Goal: Information Seeking & Learning: Learn about a topic

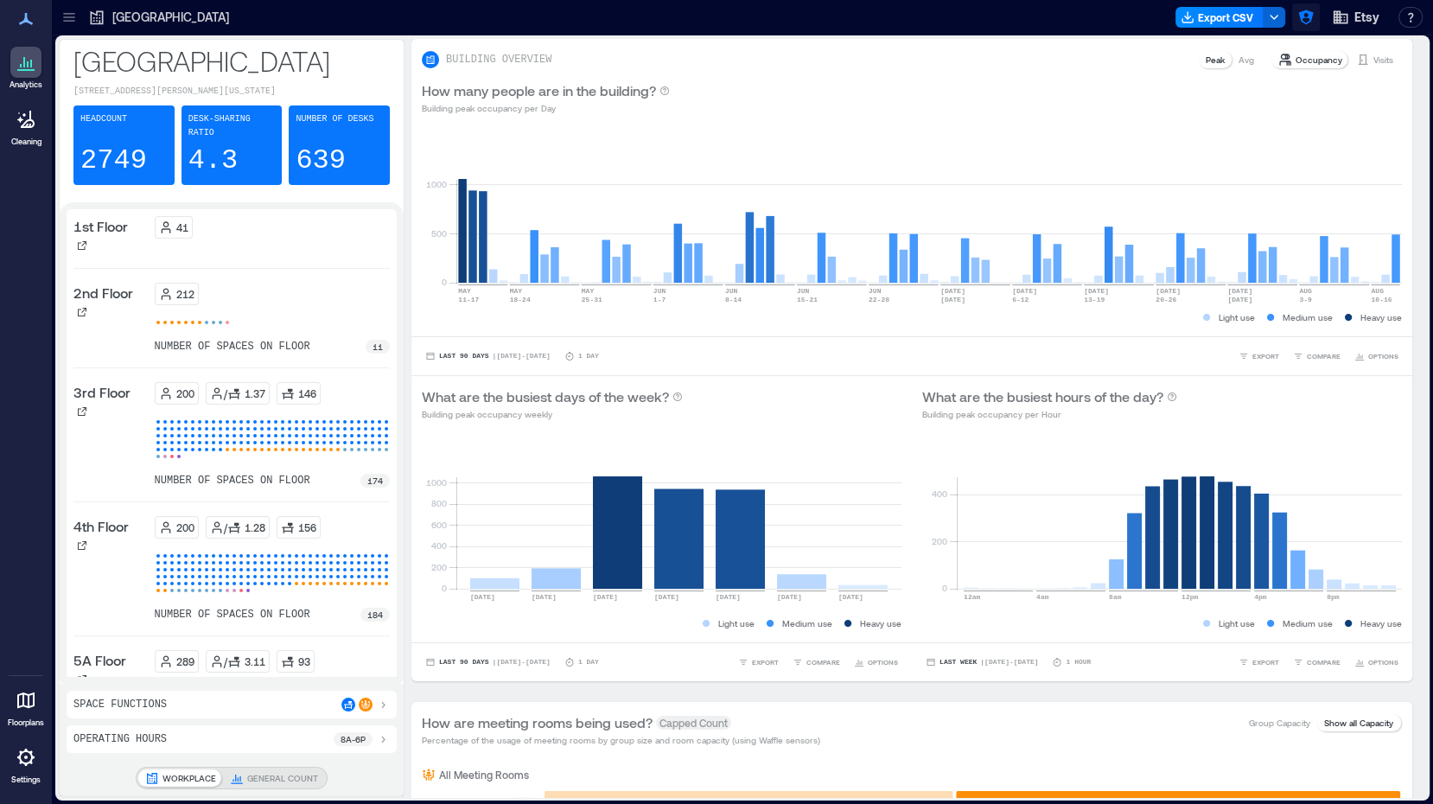
click at [1300, 16] on icon "button" at bounding box center [1306, 17] width 17 height 17
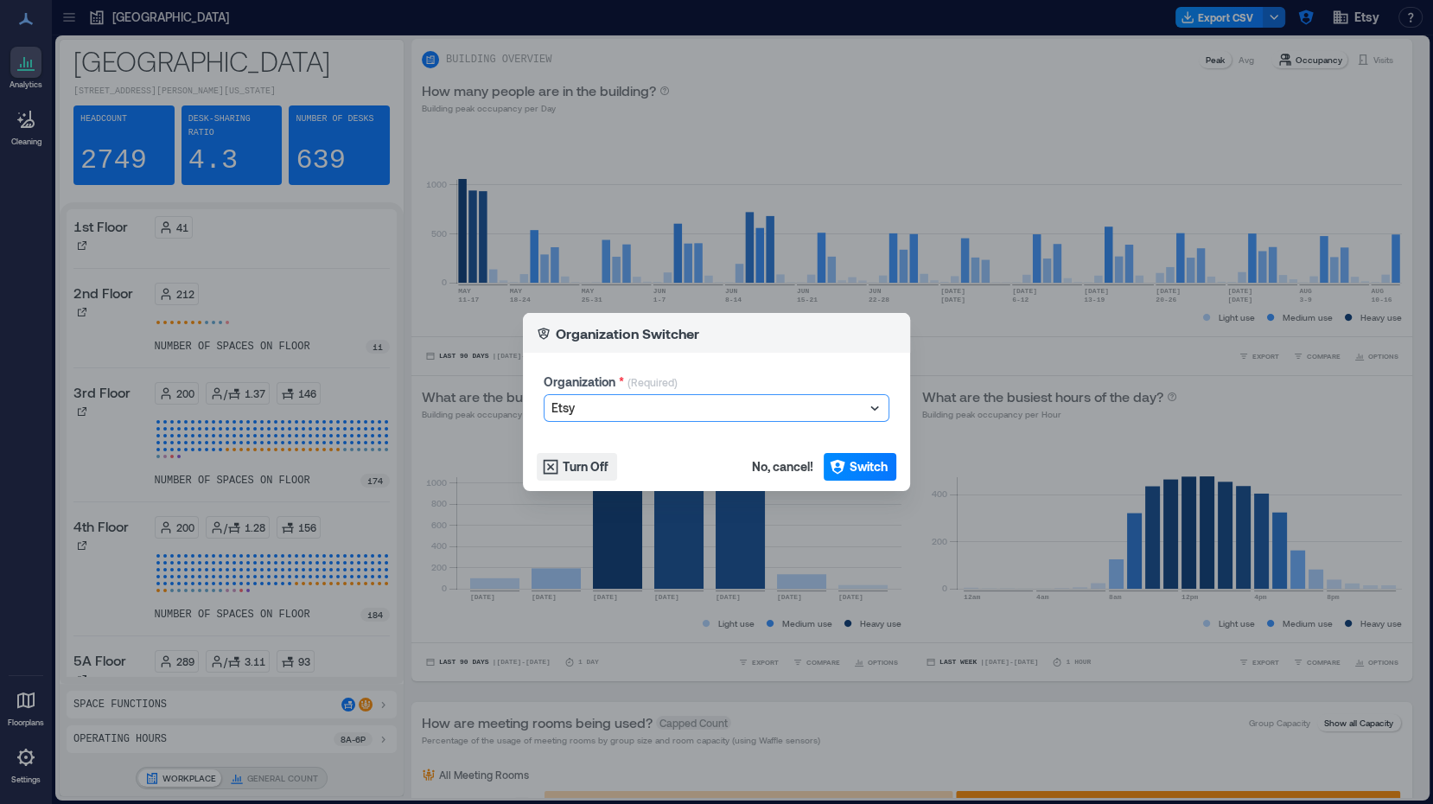
click at [774, 408] on div at bounding box center [708, 408] width 313 height 21
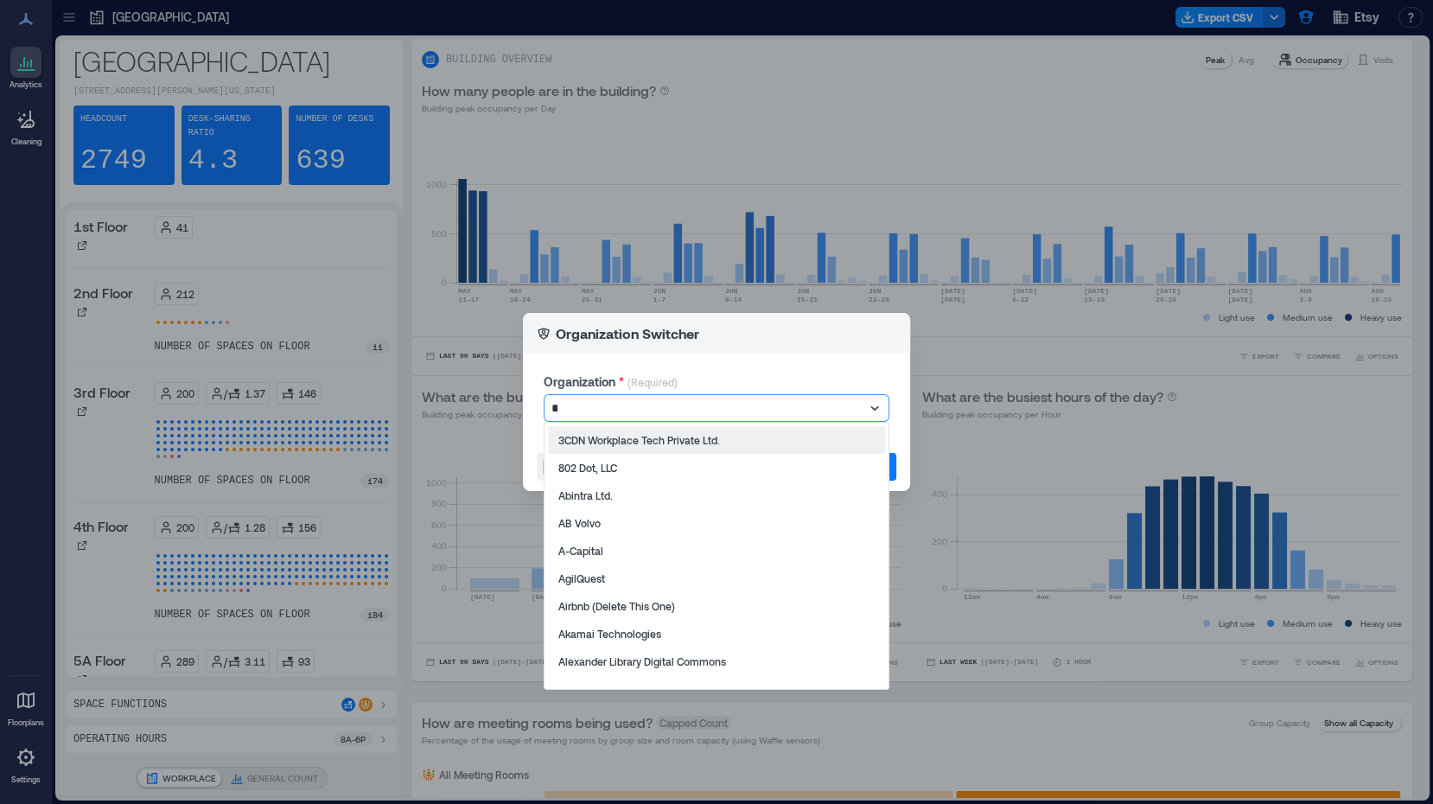
type input "****"
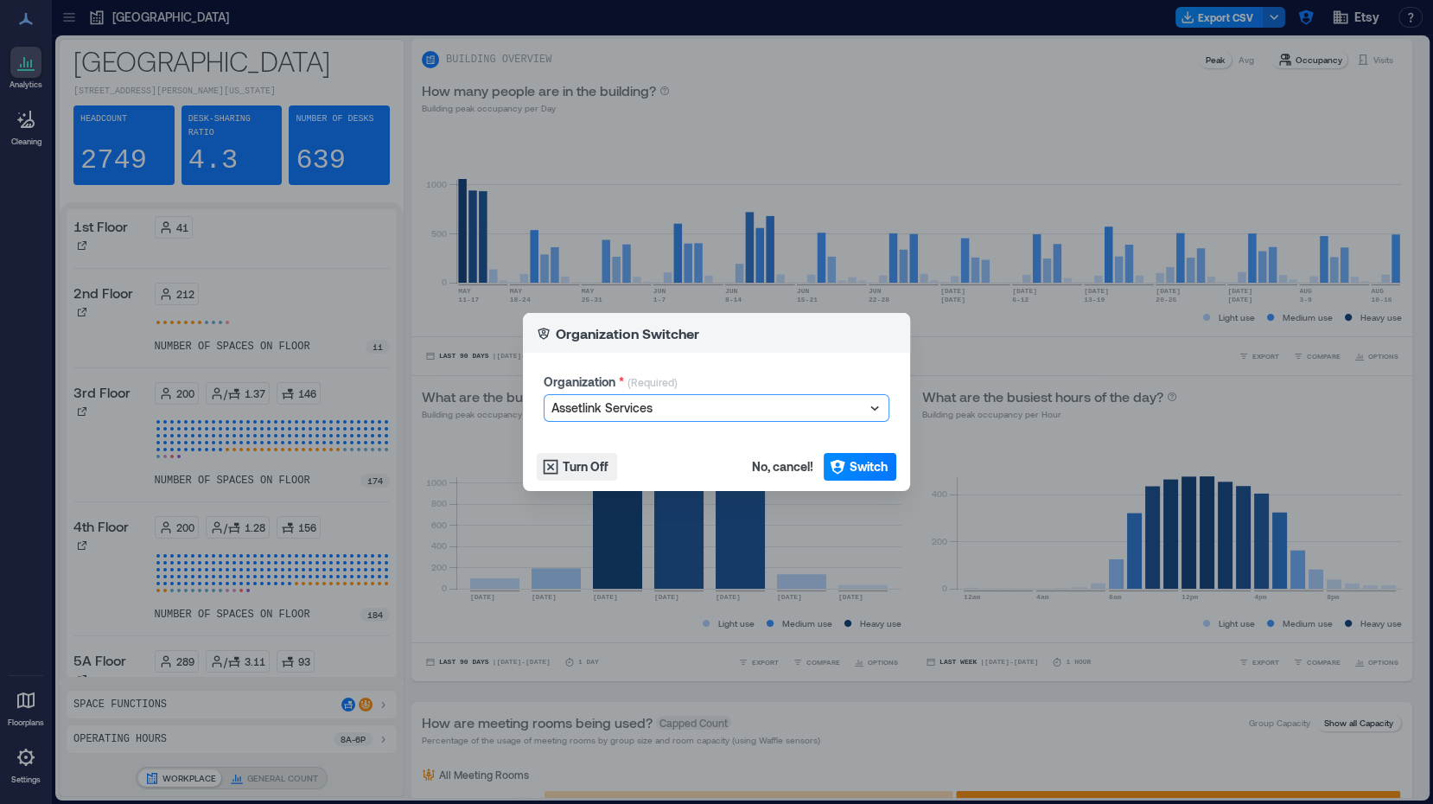
click at [778, 399] on div at bounding box center [708, 408] width 313 height 21
type input "******"
click at [778, 399] on div at bounding box center [708, 408] width 313 height 21
click at [796, 416] on div at bounding box center [708, 408] width 313 height 21
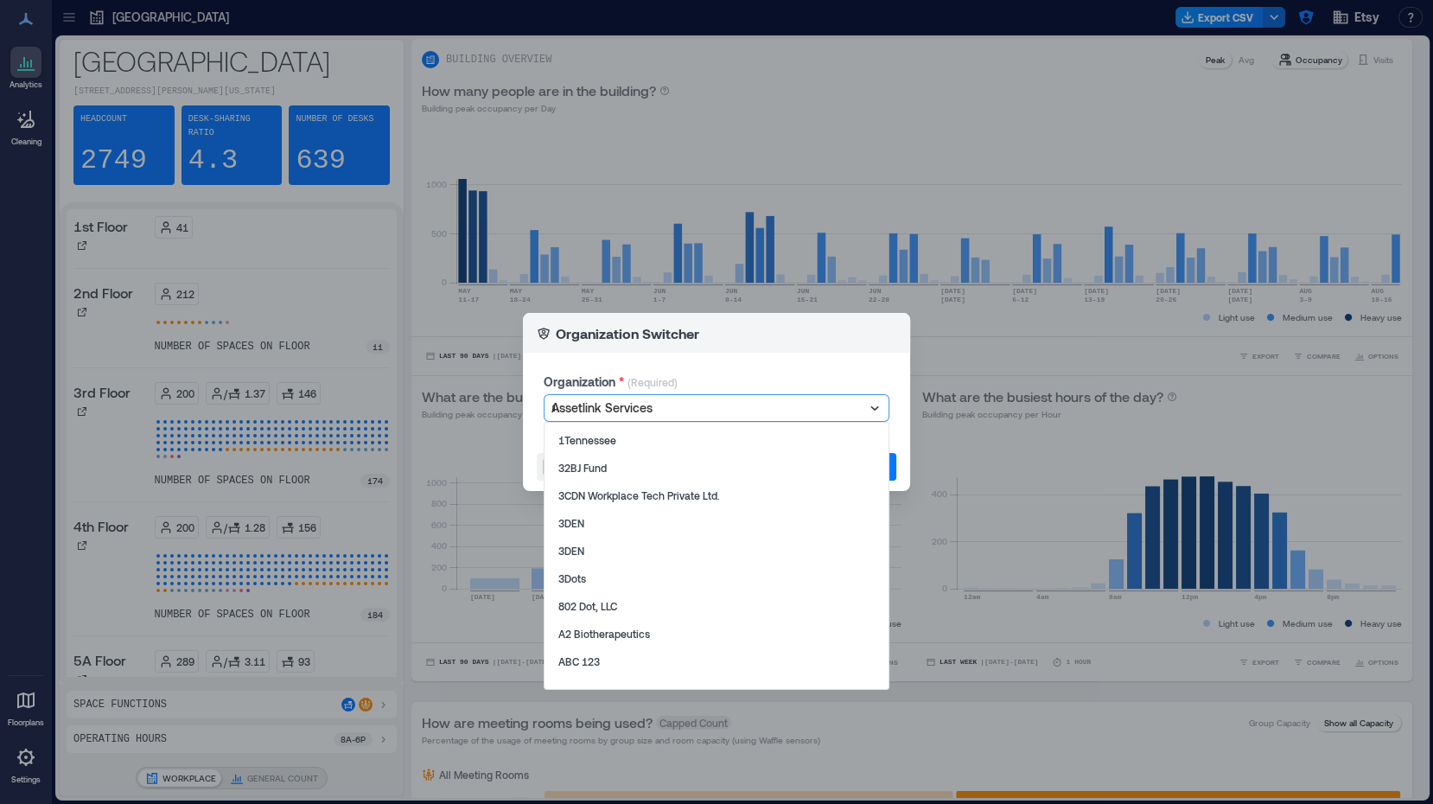
scroll to position [54, 0]
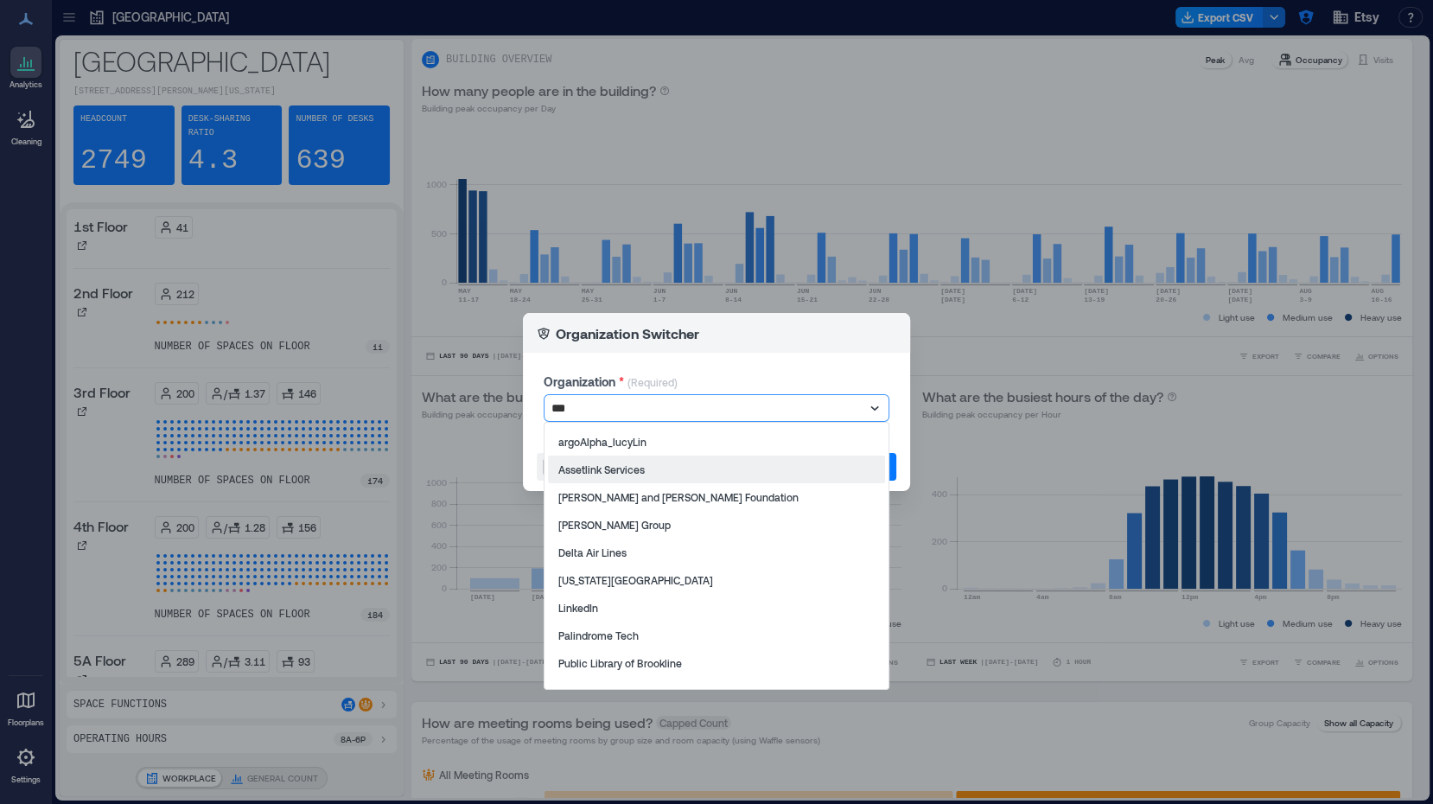
type input "****"
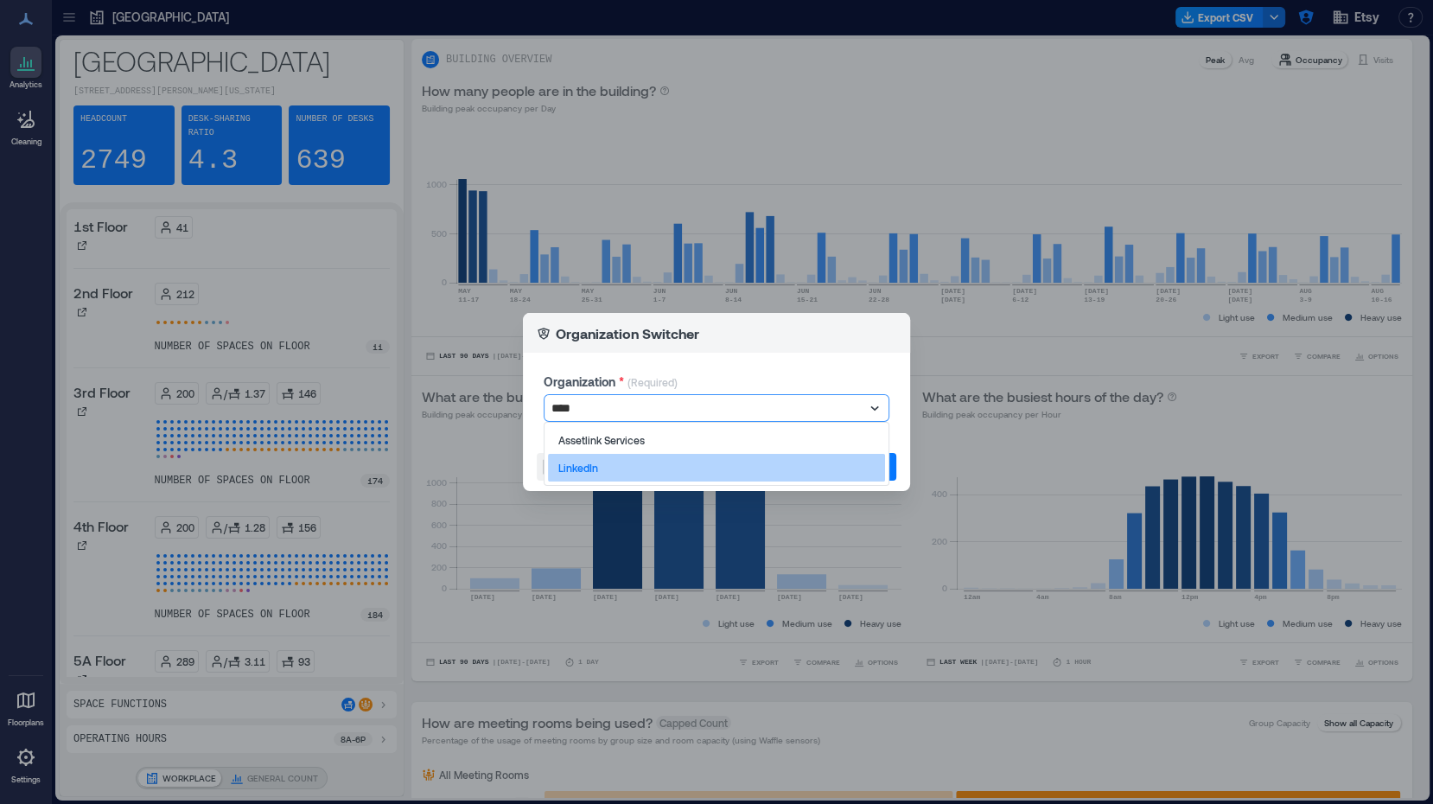
click at [764, 468] on div "LinkedIn" at bounding box center [716, 468] width 337 height 28
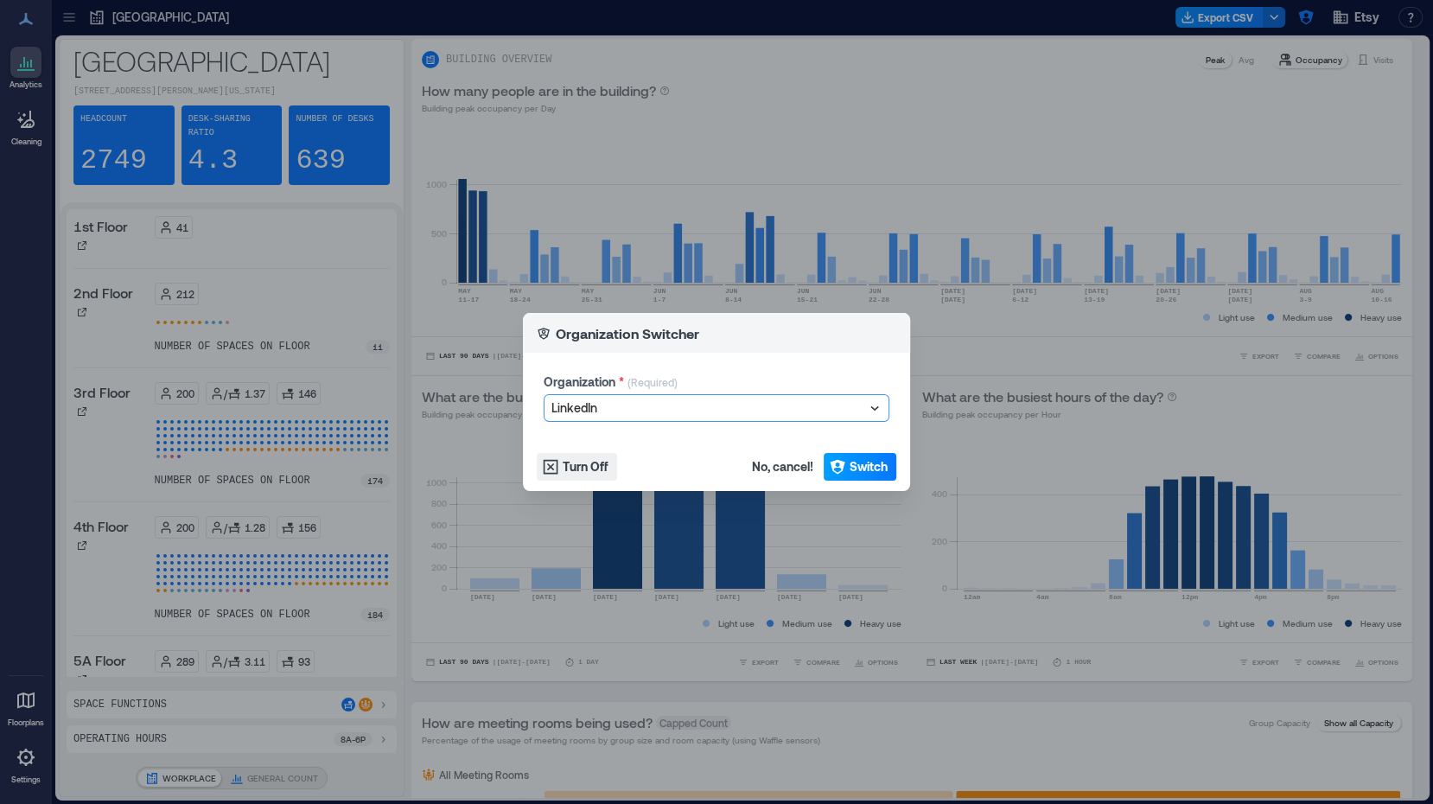
click at [860, 469] on span "Switch" at bounding box center [869, 466] width 38 height 17
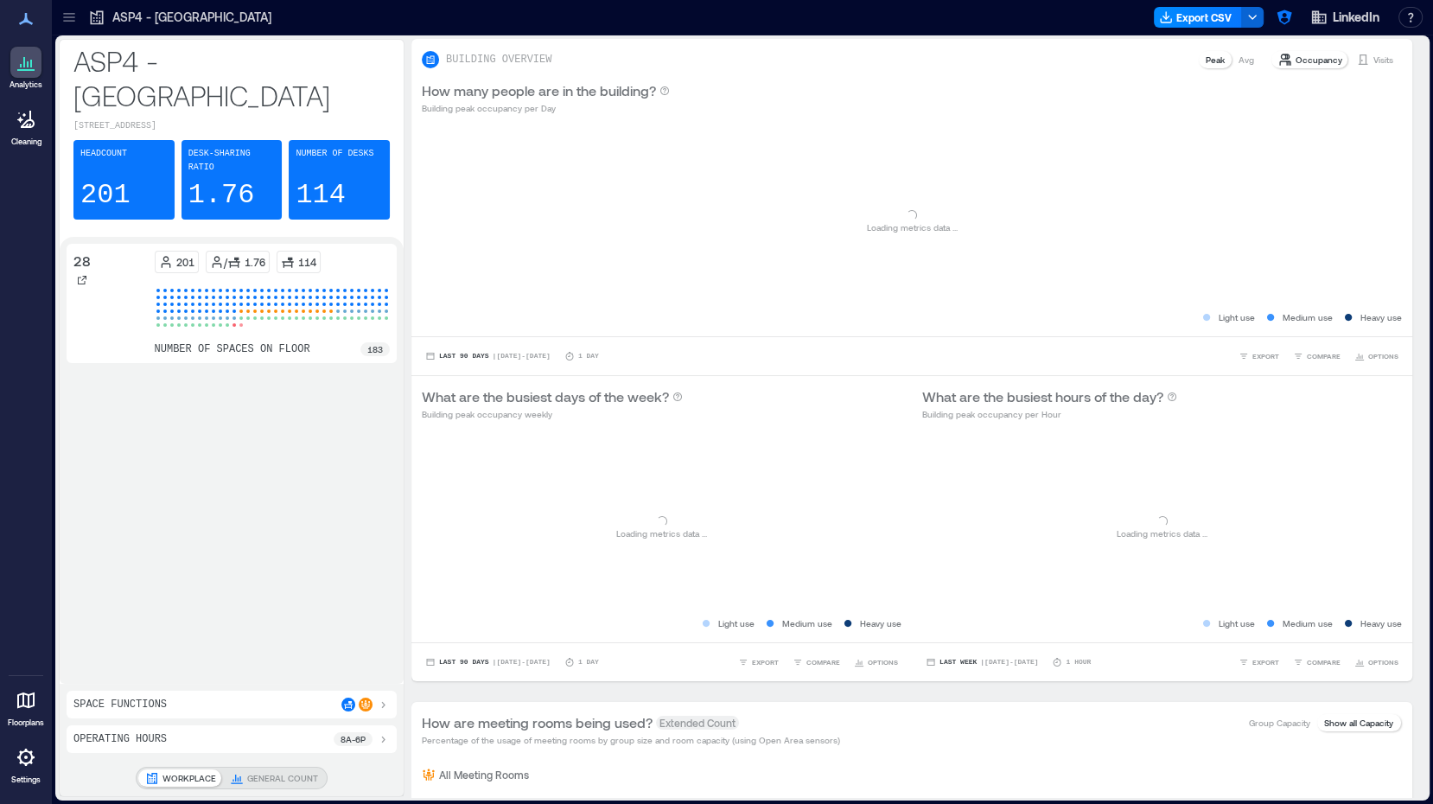
click at [61, 16] on icon at bounding box center [69, 17] width 17 height 17
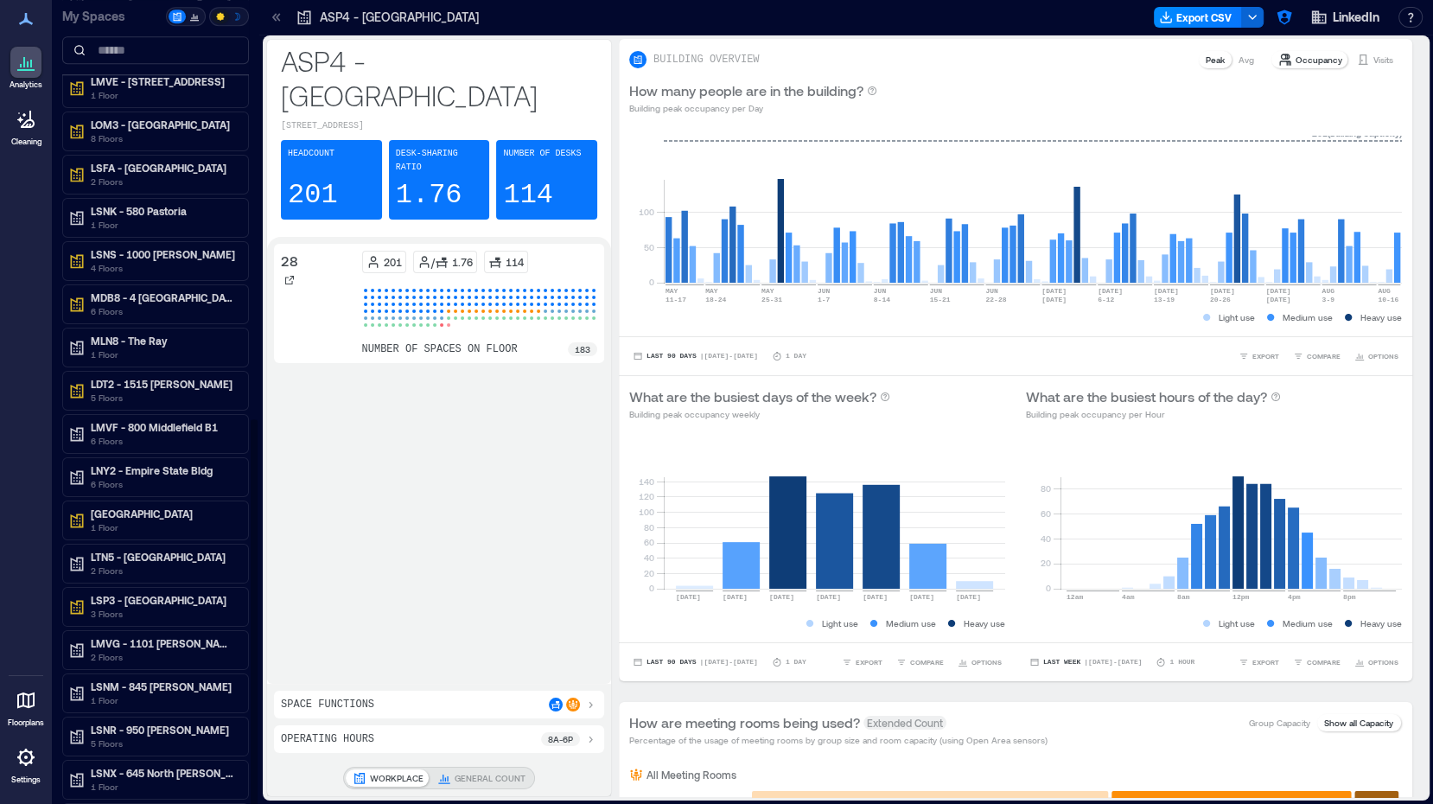
scroll to position [869, 0]
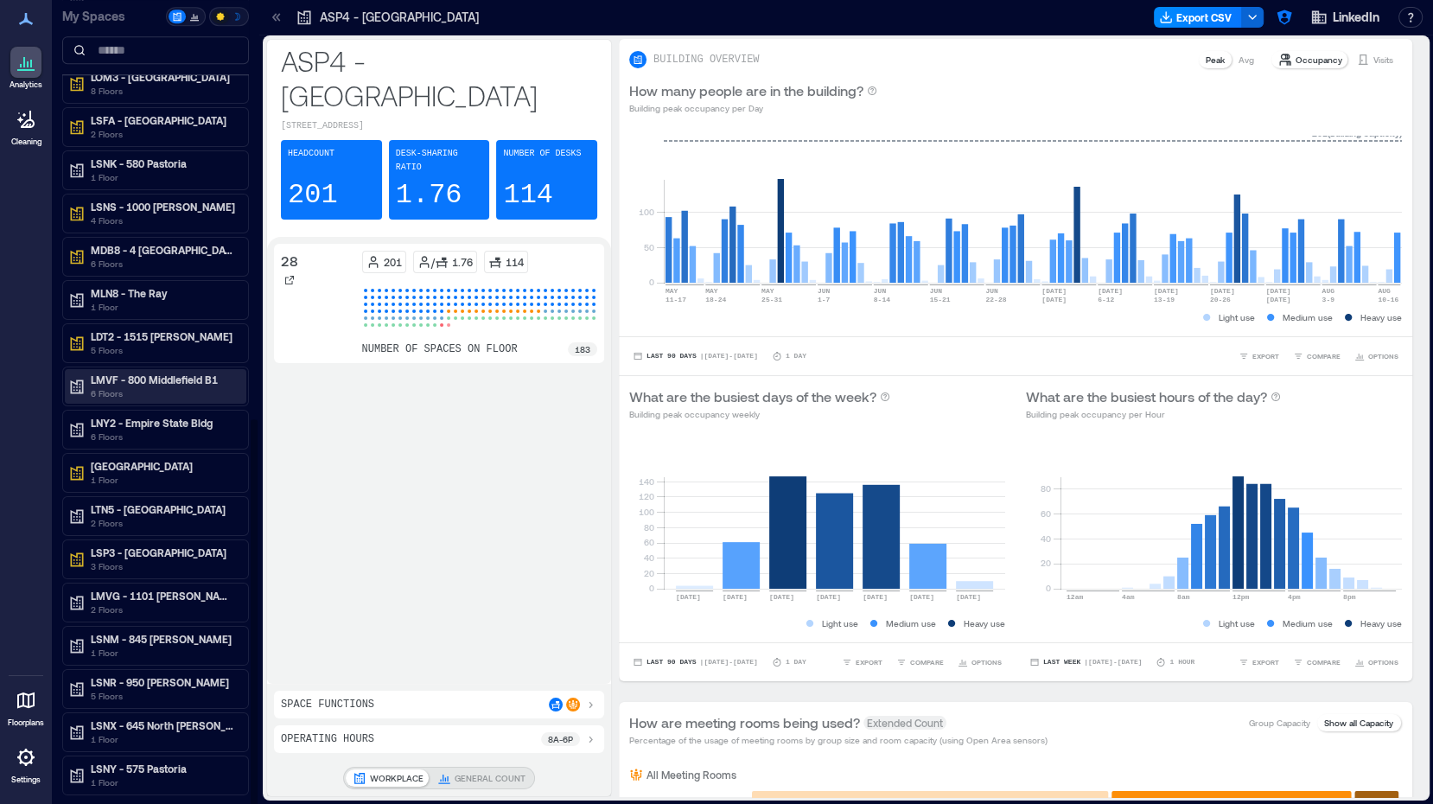
click at [145, 373] on p "LMVF - 800 Middlefield B1" at bounding box center [163, 380] width 145 height 14
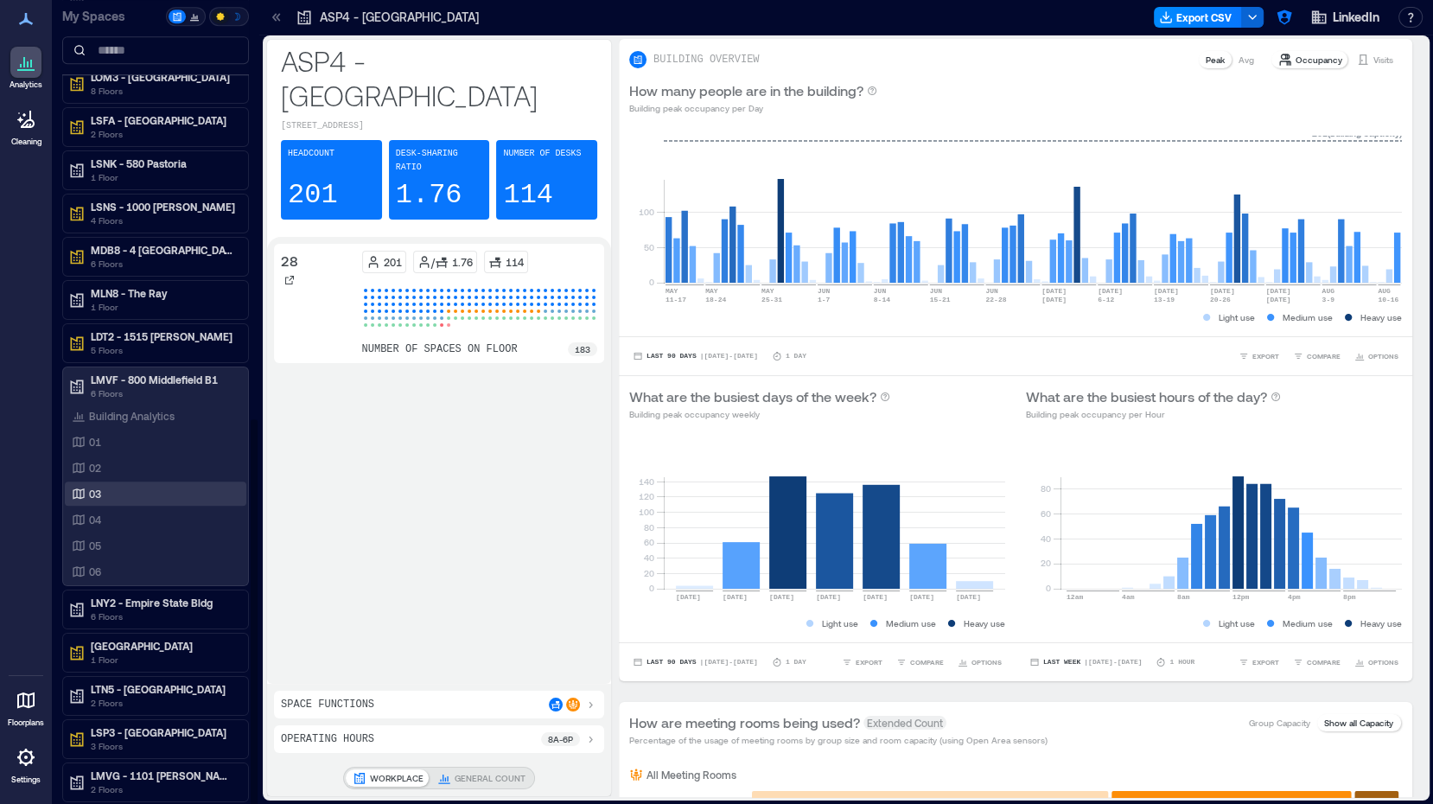
click at [118, 485] on div "03" at bounding box center [152, 493] width 168 height 17
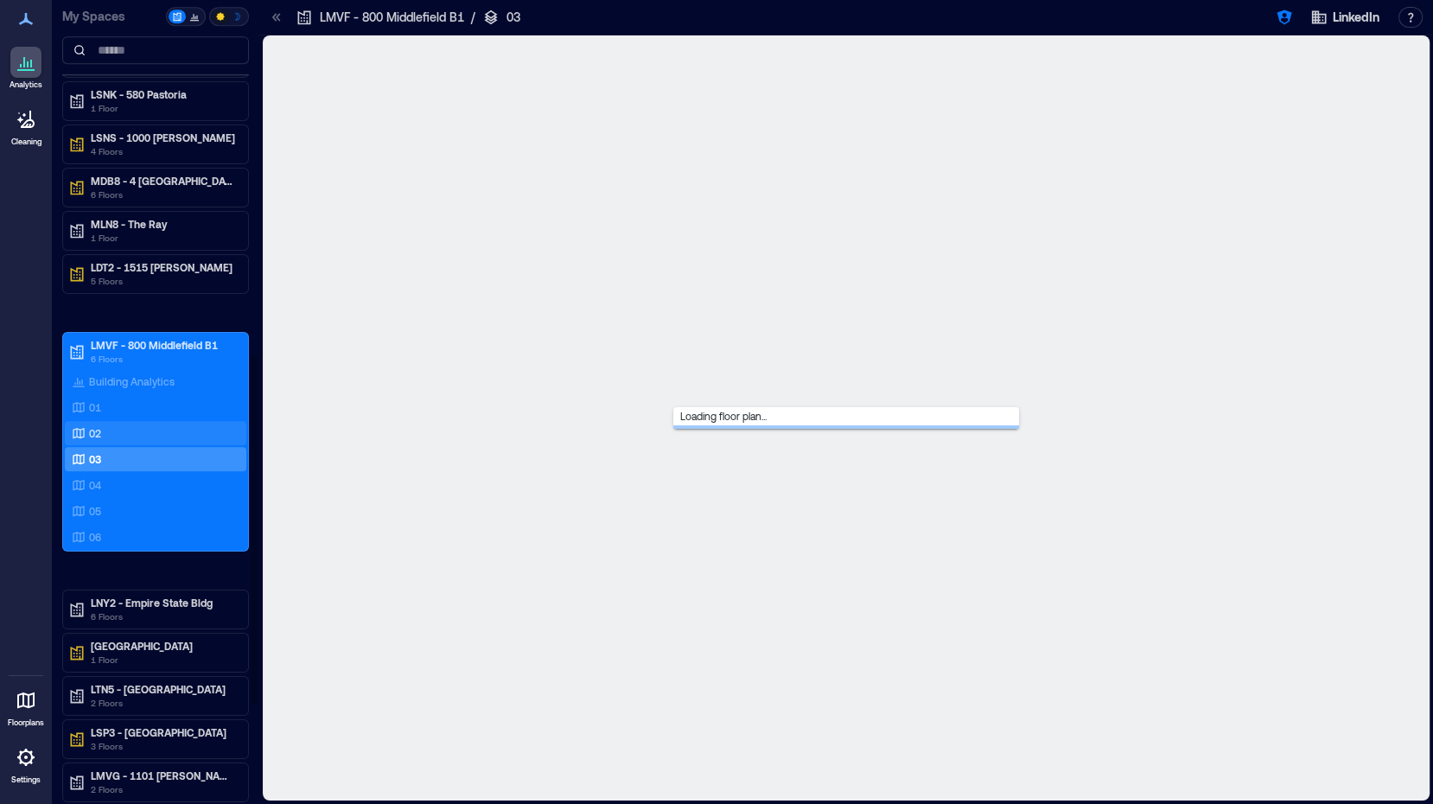
scroll to position [800, 0]
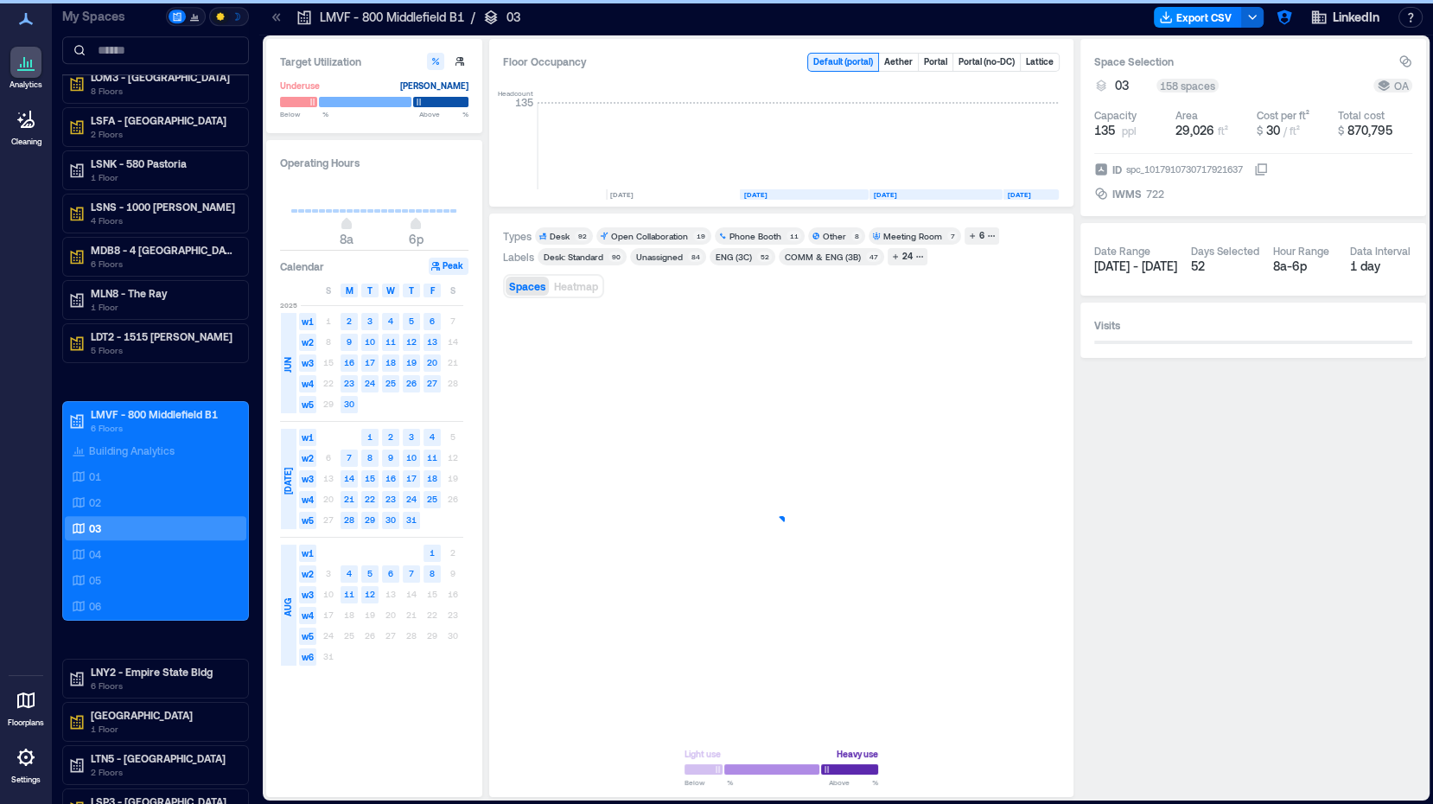
click at [279, 10] on icon at bounding box center [276, 17] width 17 height 17
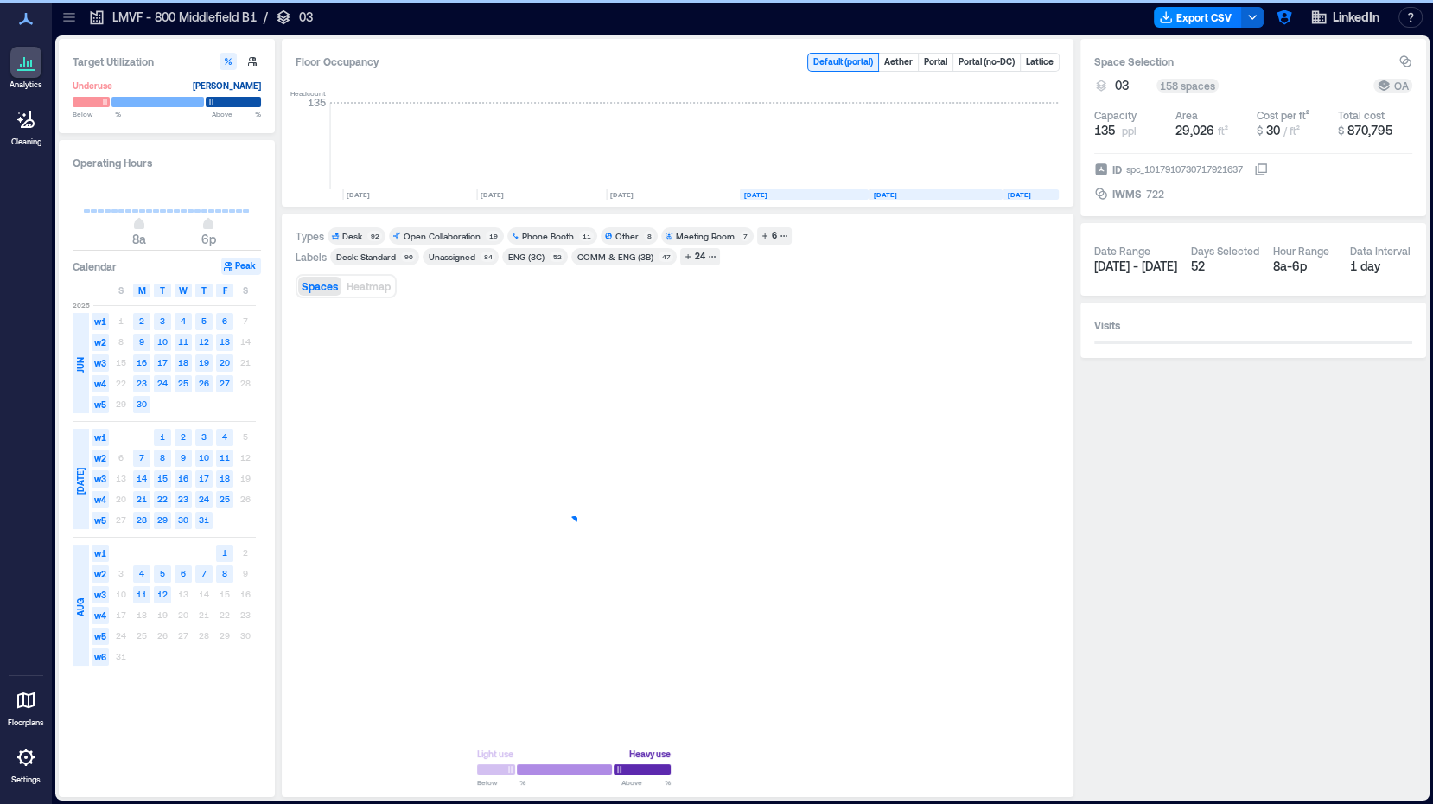
scroll to position [0, 4689]
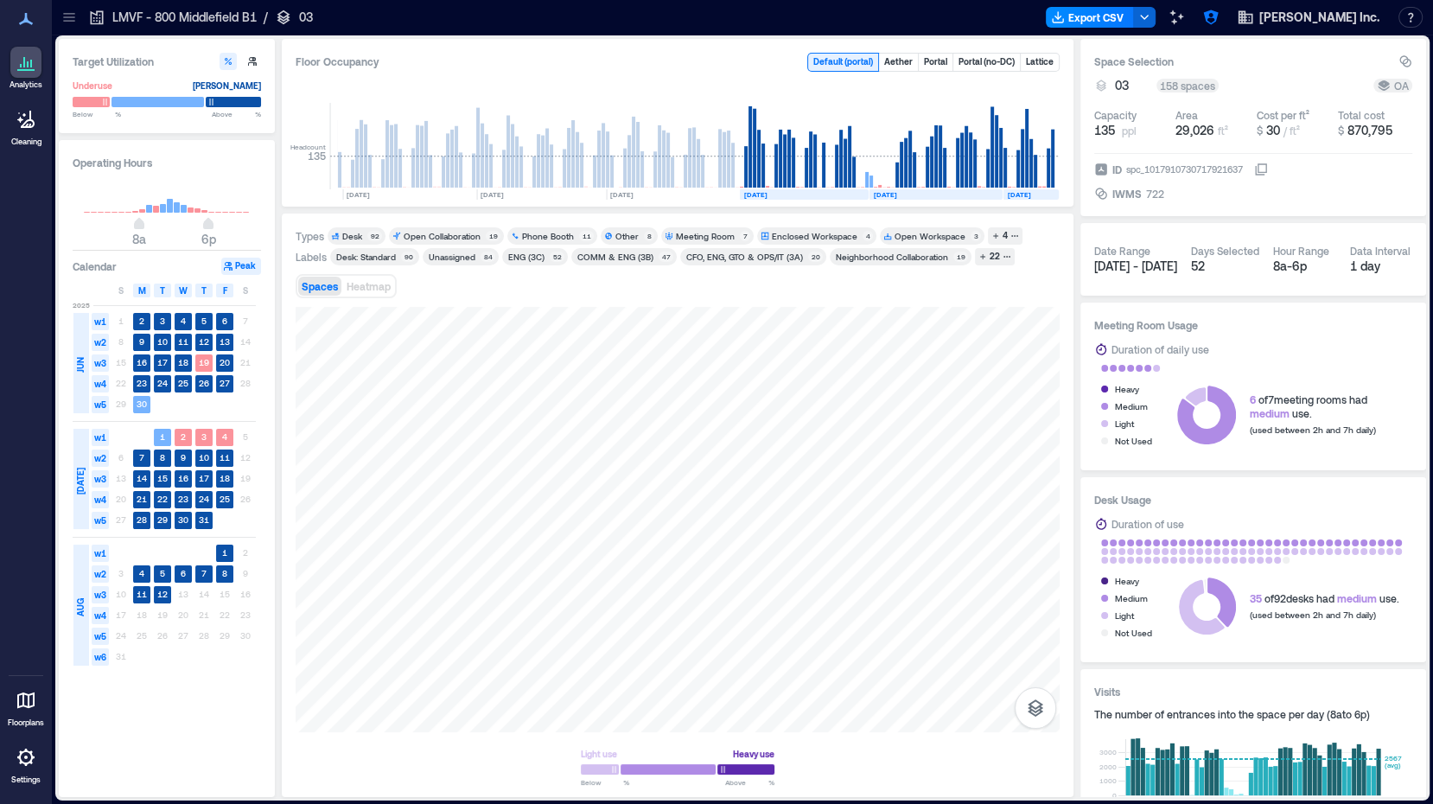
click at [750, 253] on div "CFO, ENG, GTO & OPS/IT (3A)" at bounding box center [744, 257] width 117 height 12
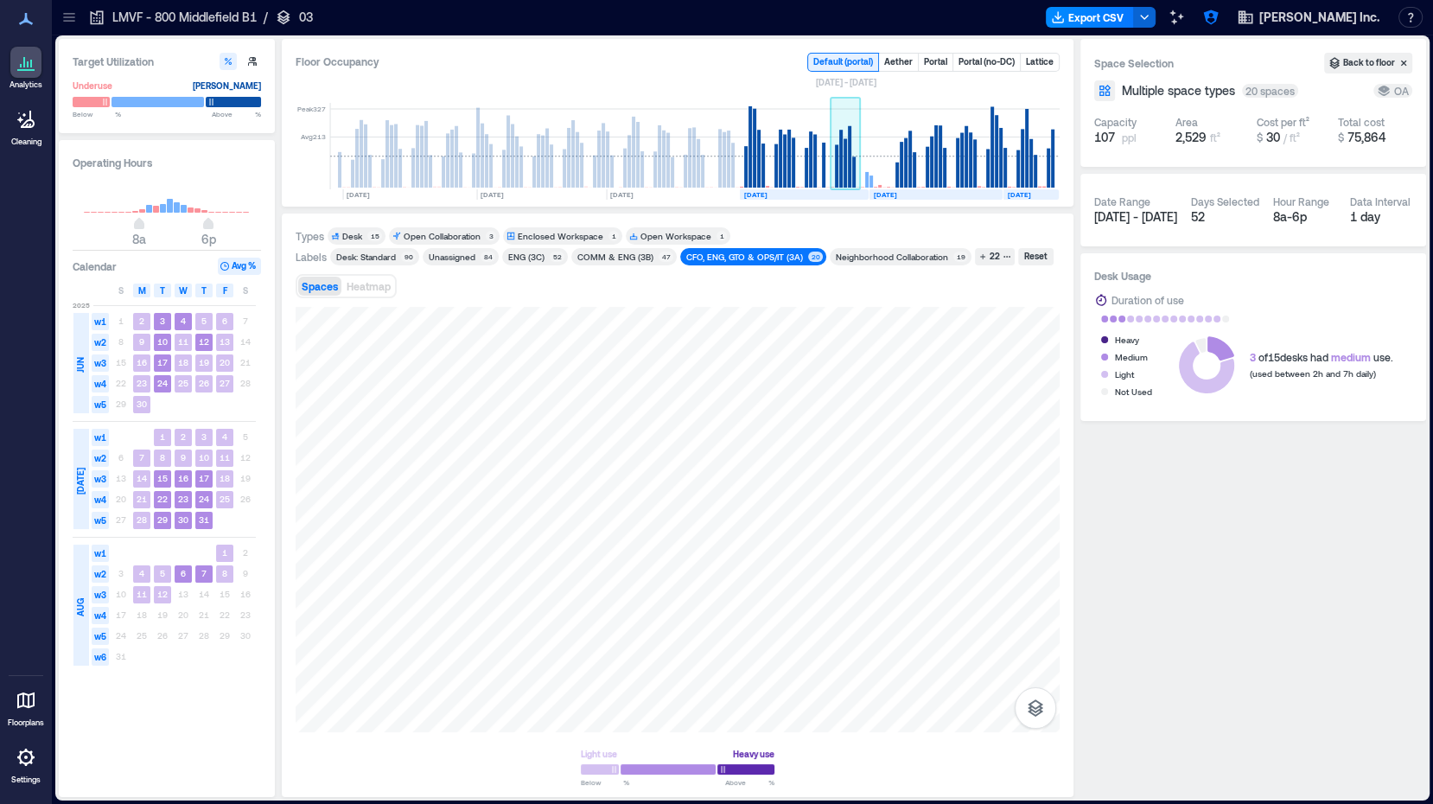
click at [844, 130] on rect at bounding box center [846, 146] width 30 height 86
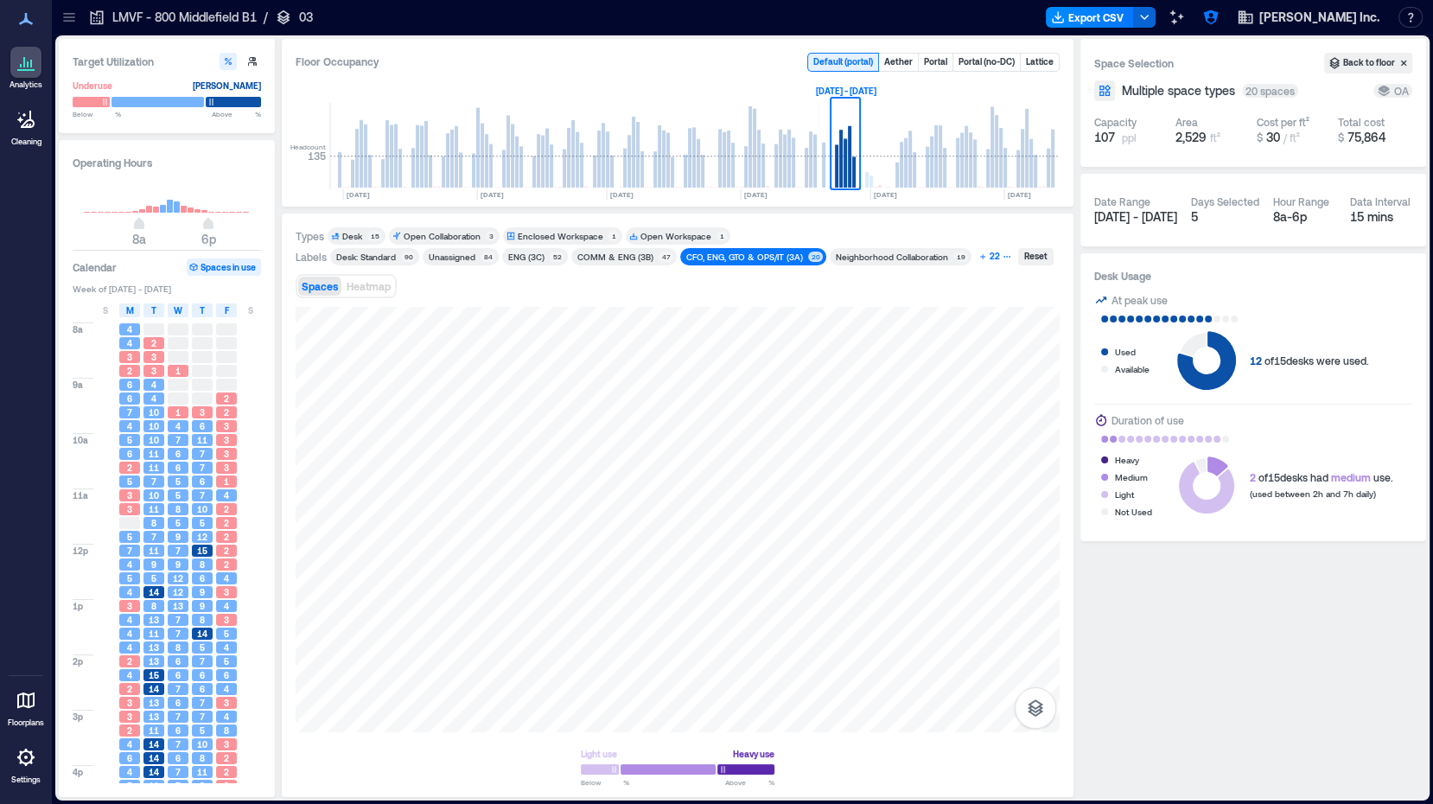
click at [993, 250] on div "22" at bounding box center [995, 257] width 16 height 16
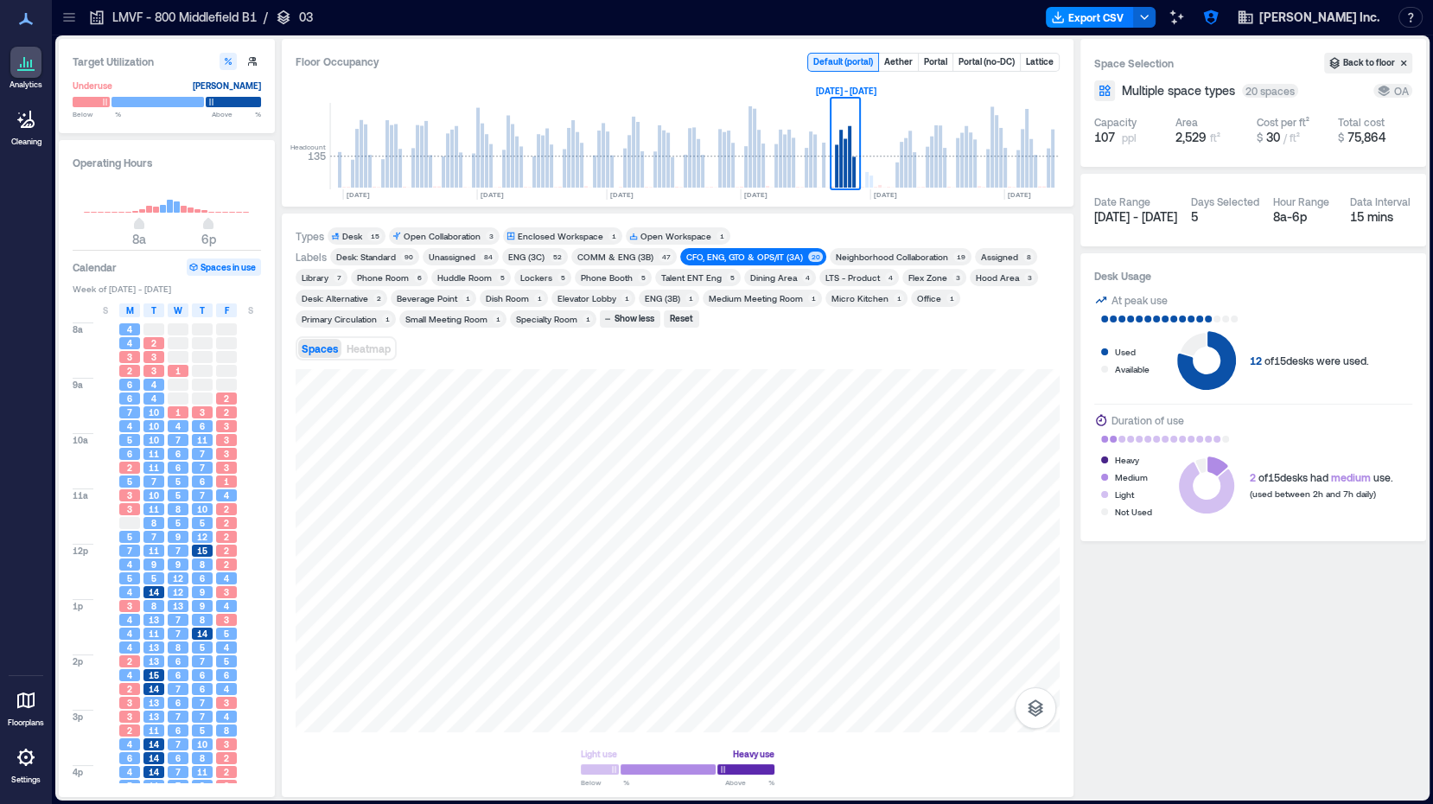
click at [849, 273] on div "LTS - Product" at bounding box center [853, 277] width 54 height 12
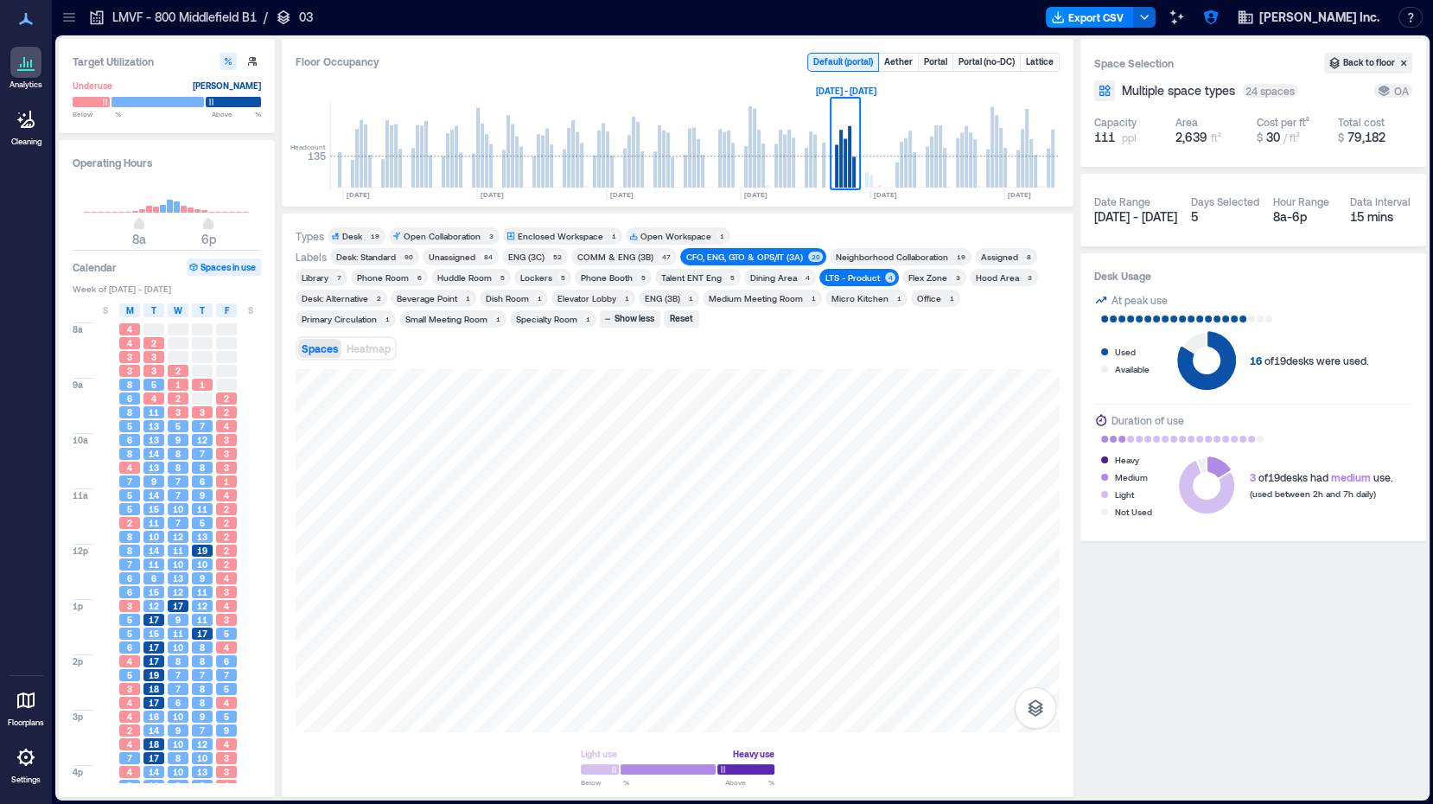
click at [867, 252] on div "Neighborhood Collaboration" at bounding box center [892, 257] width 112 height 12
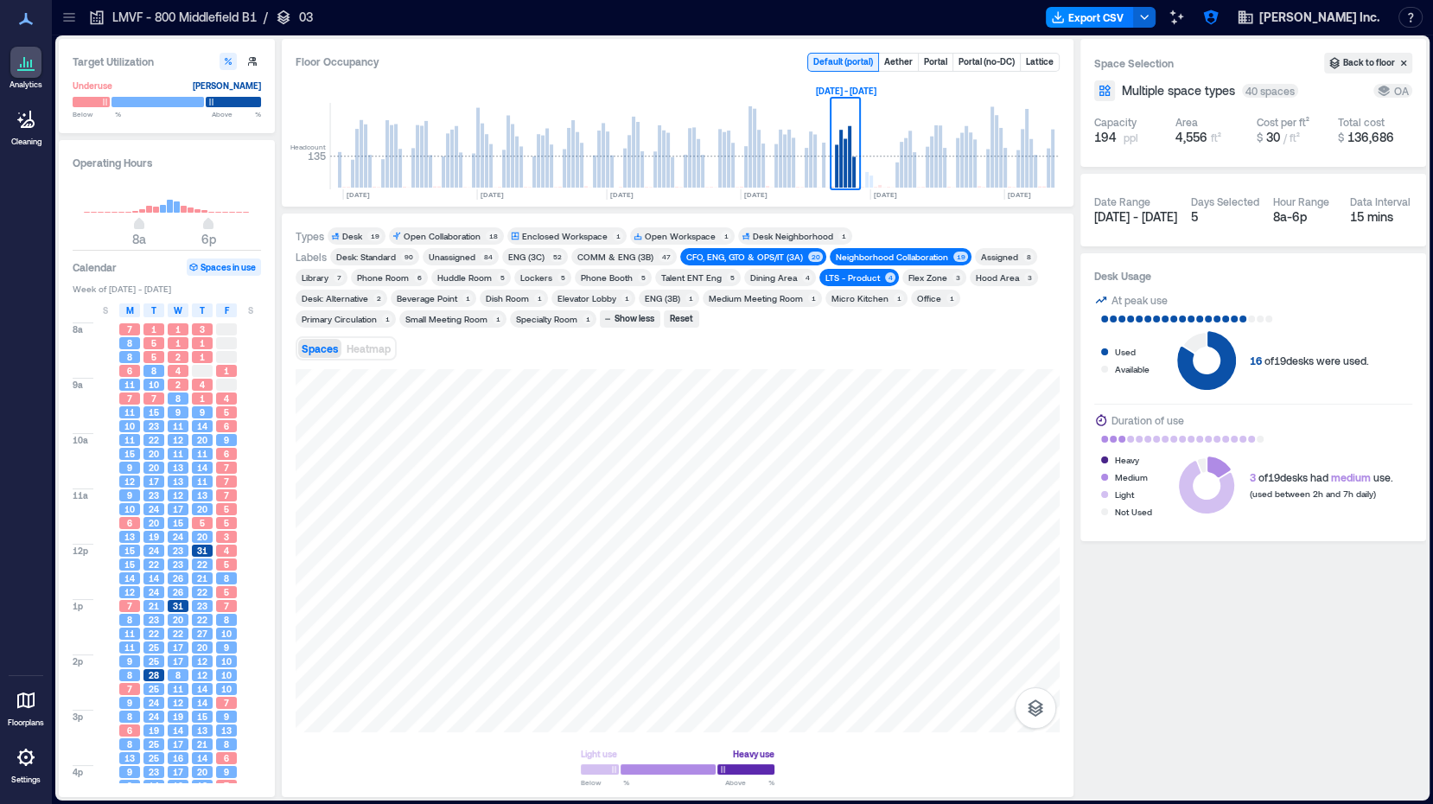
click at [781, 251] on div "CFO, ENG, GTO & OPS/IT (3A)" at bounding box center [744, 257] width 117 height 12
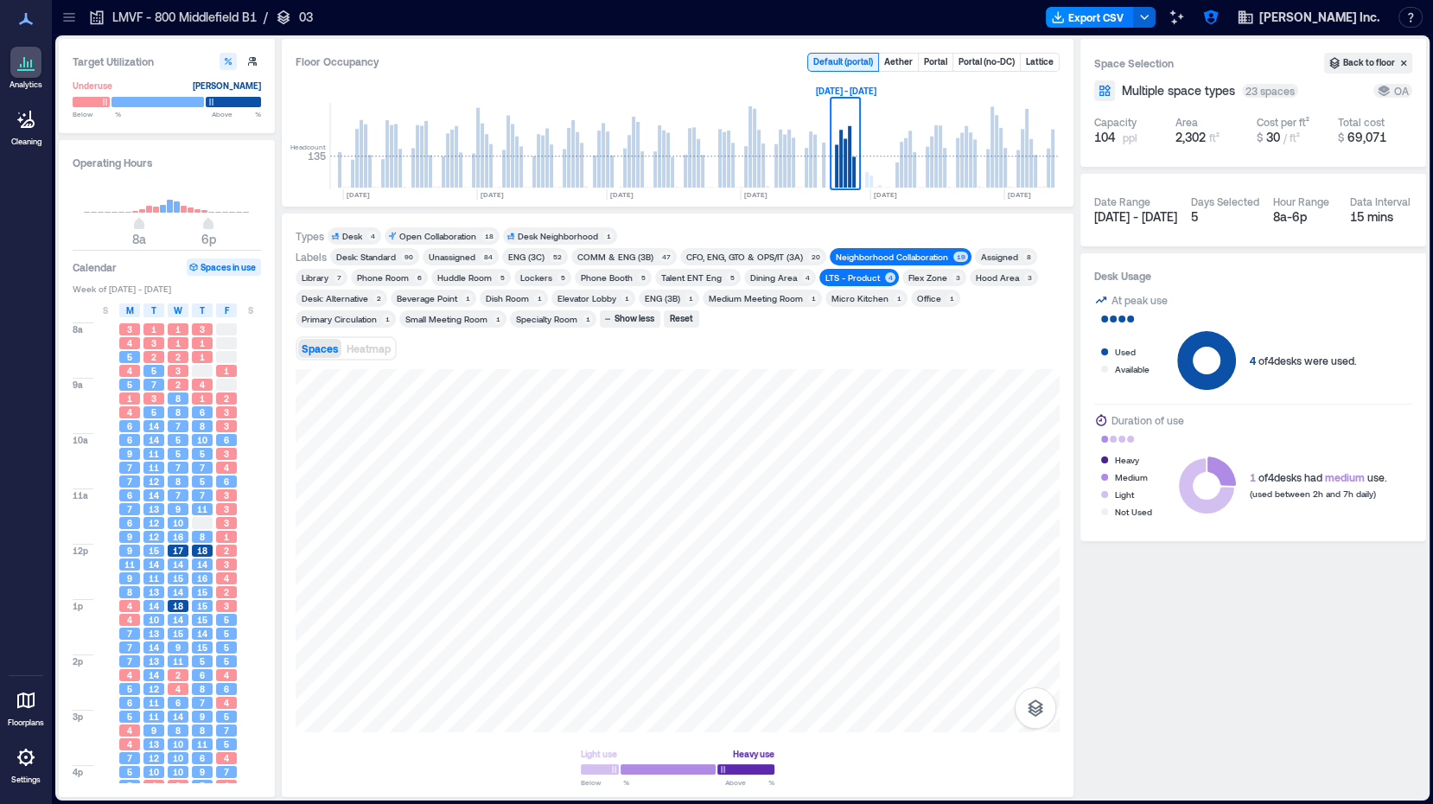
click at [833, 272] on div "LTS - Product" at bounding box center [853, 277] width 54 height 12
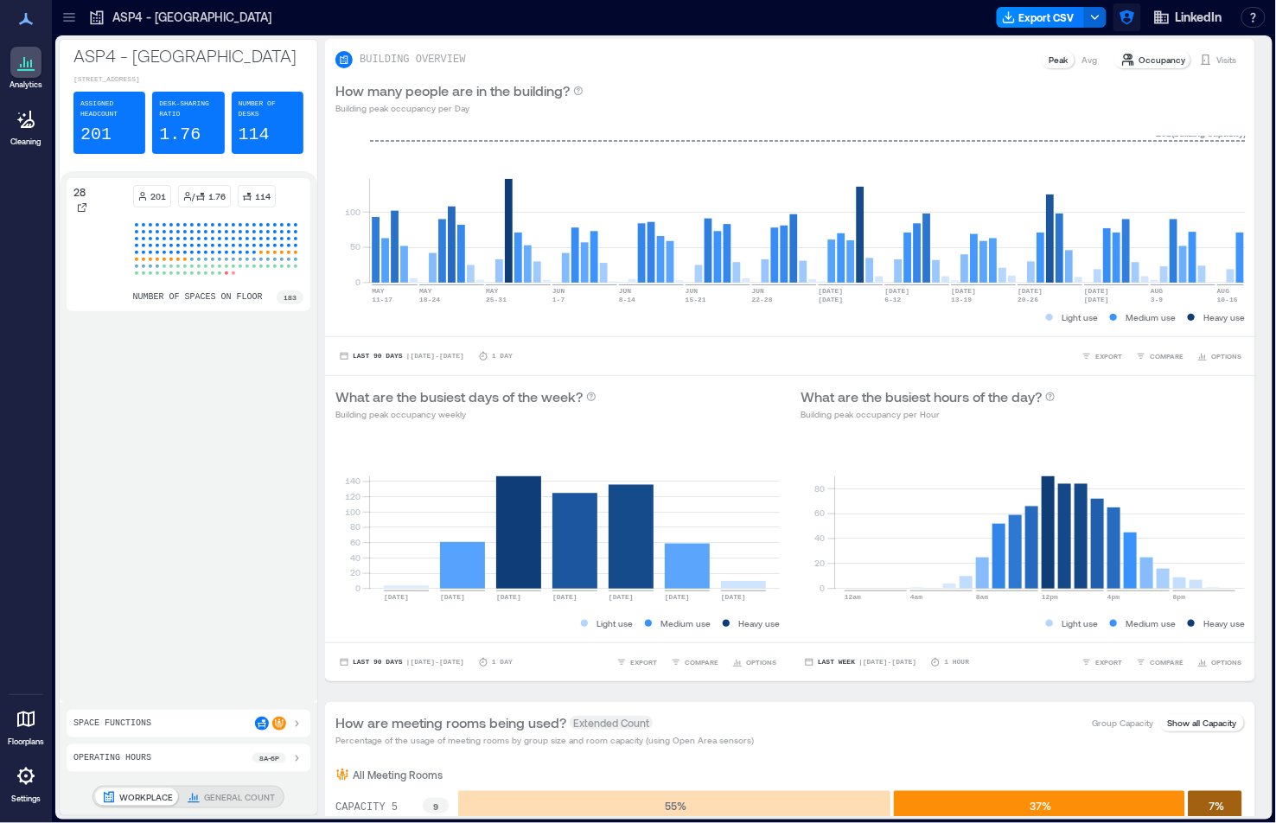
click at [1127, 14] on icon "button" at bounding box center [1127, 17] width 17 height 17
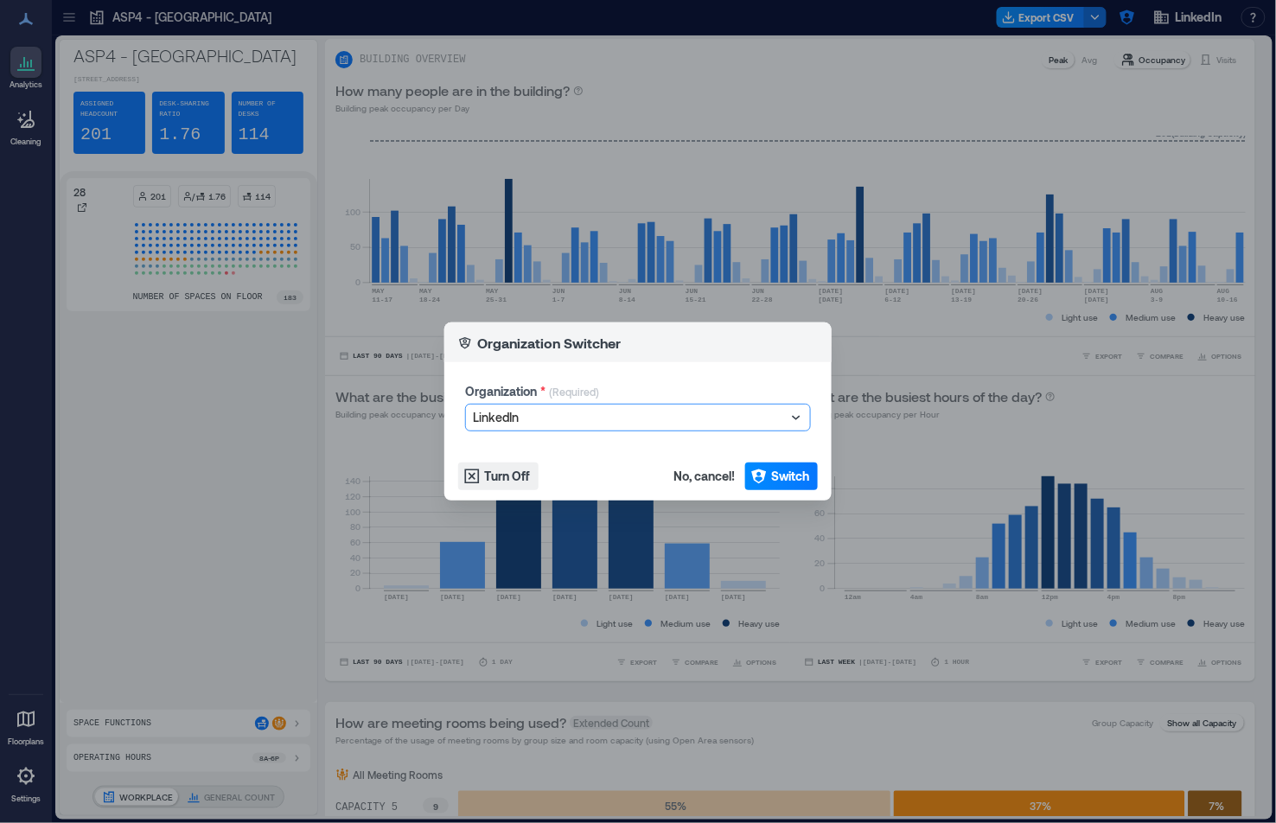
click at [730, 423] on div at bounding box center [629, 417] width 313 height 21
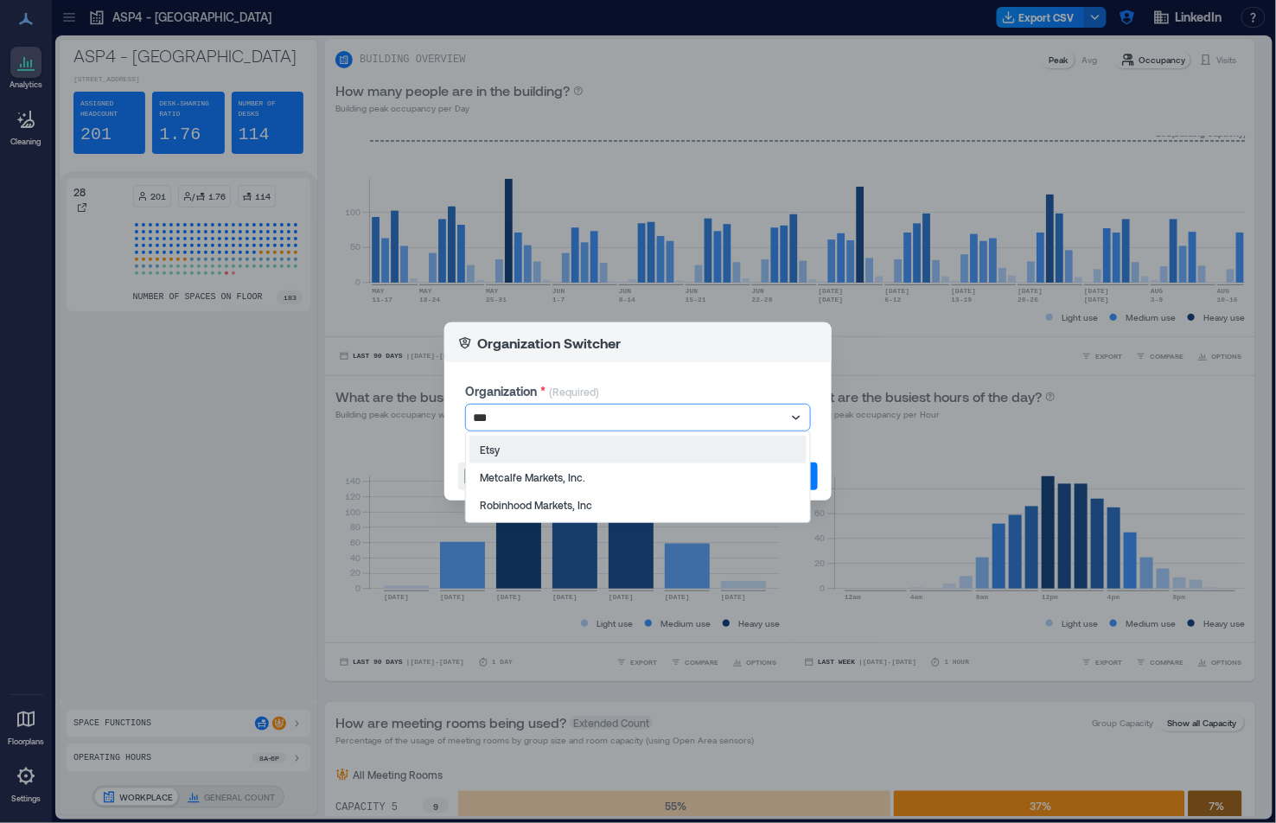
type input "****"
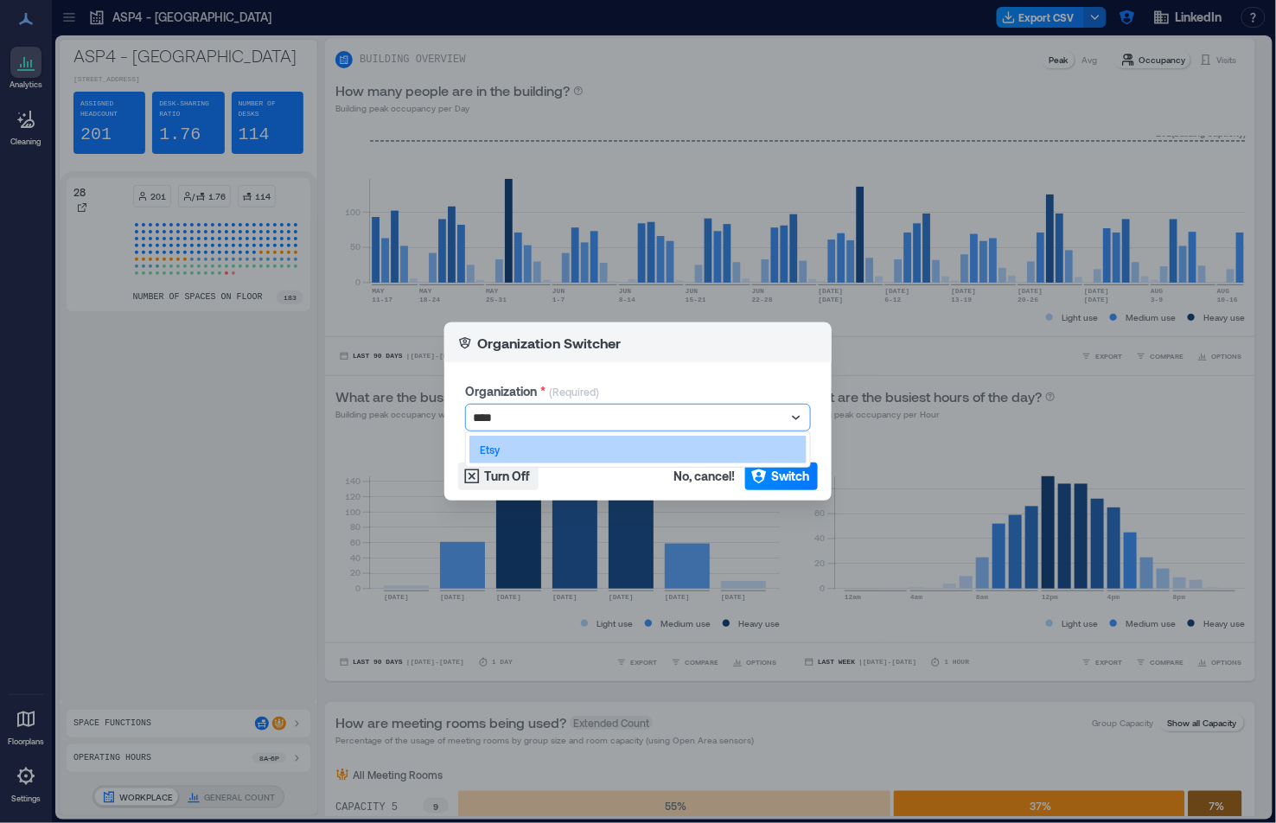
click at [650, 448] on div "Etsy" at bounding box center [637, 450] width 337 height 28
click at [786, 476] on span "Switch" at bounding box center [790, 476] width 38 height 17
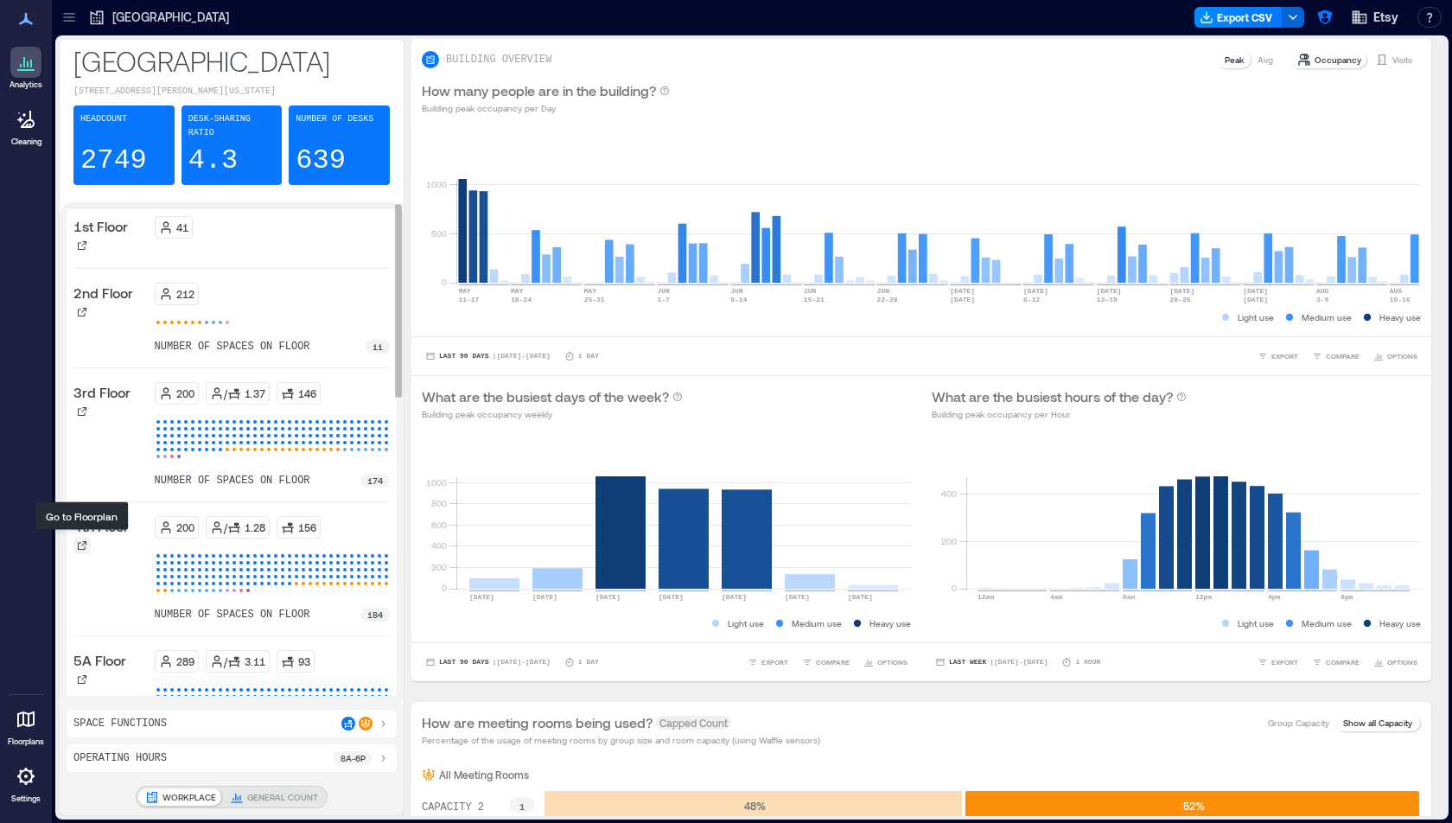
click at [83, 541] on icon at bounding box center [82, 545] width 9 height 9
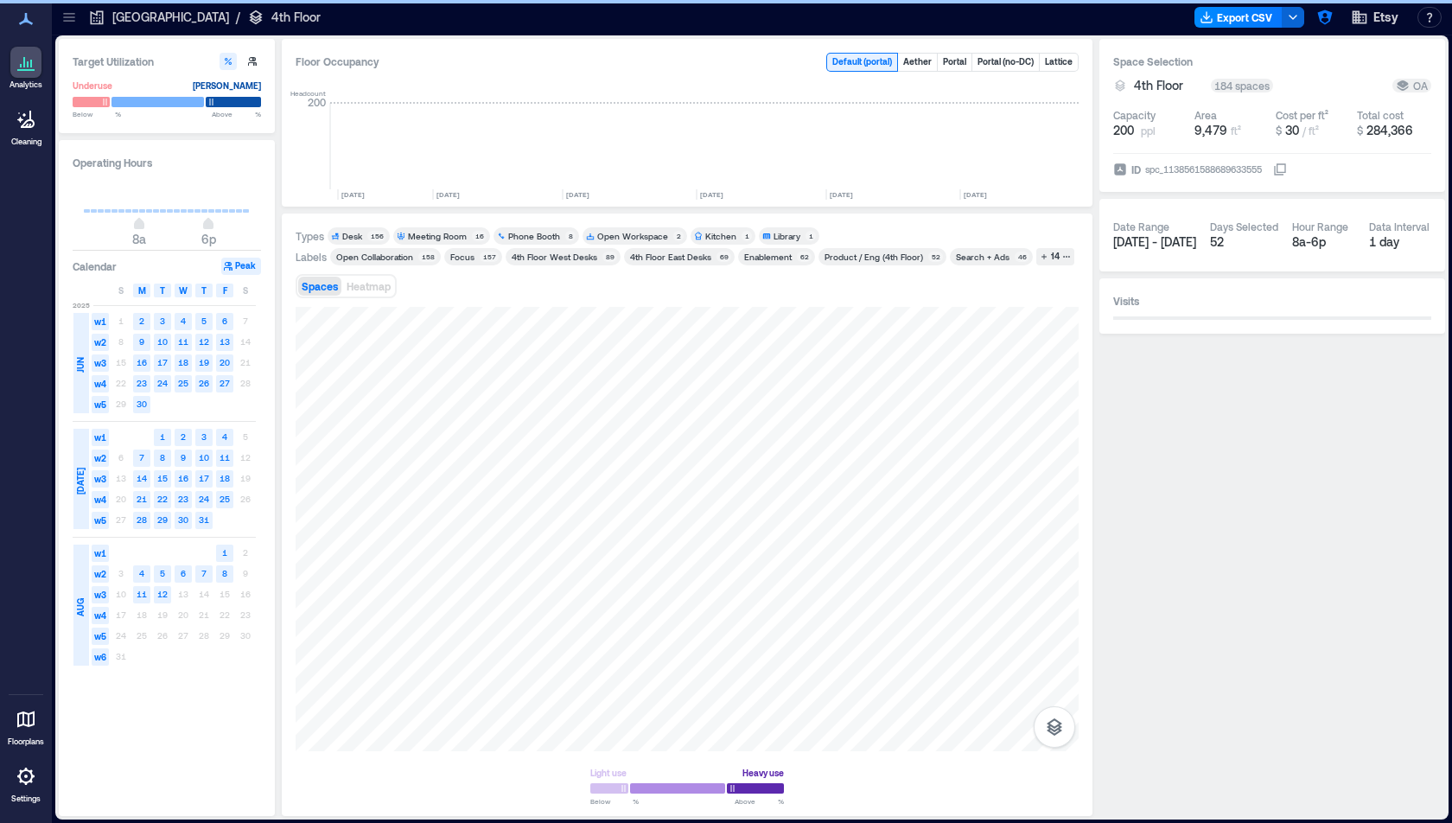
scroll to position [0, 2436]
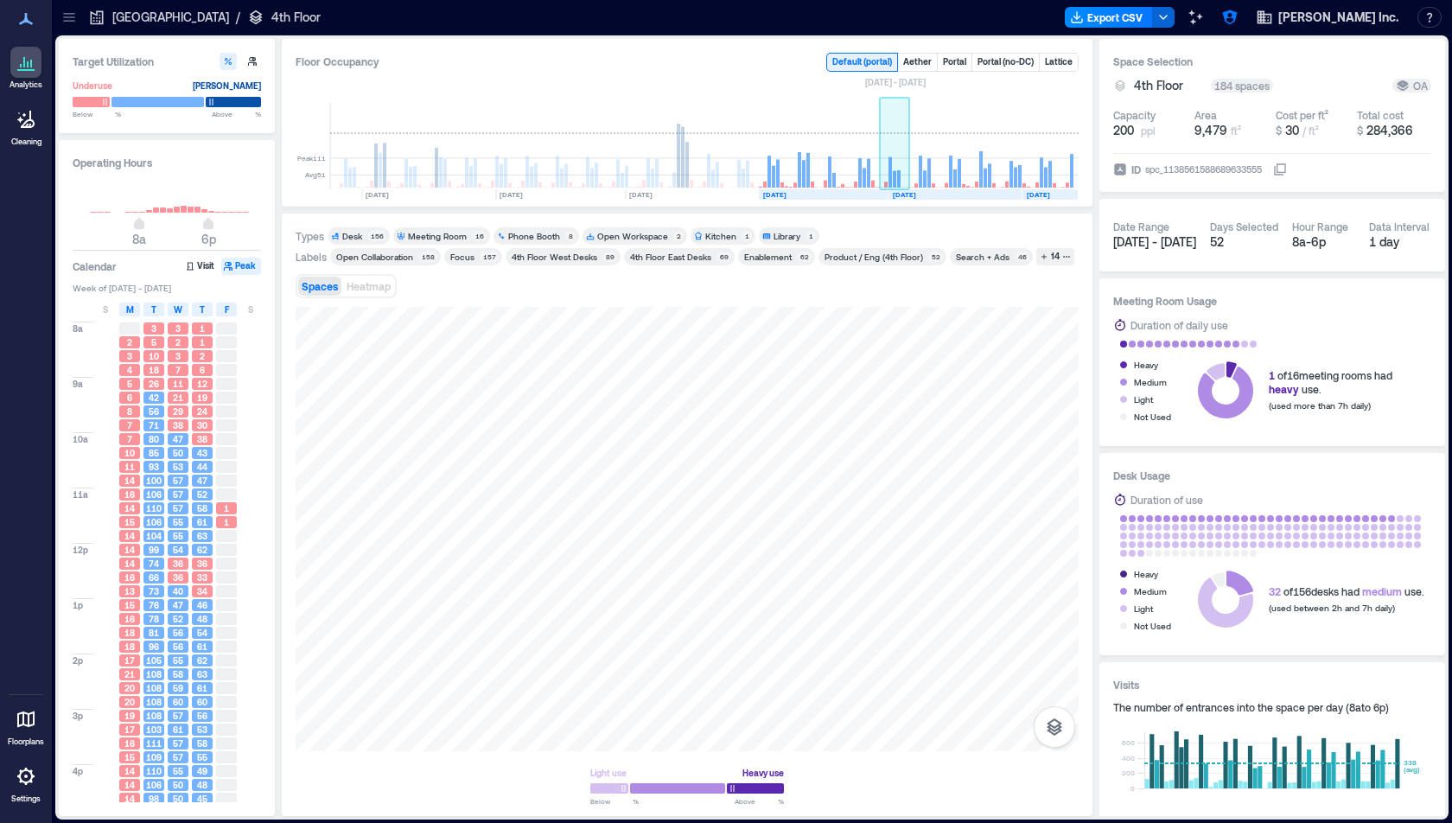
click at [901, 169] on rect at bounding box center [895, 146] width 30 height 86
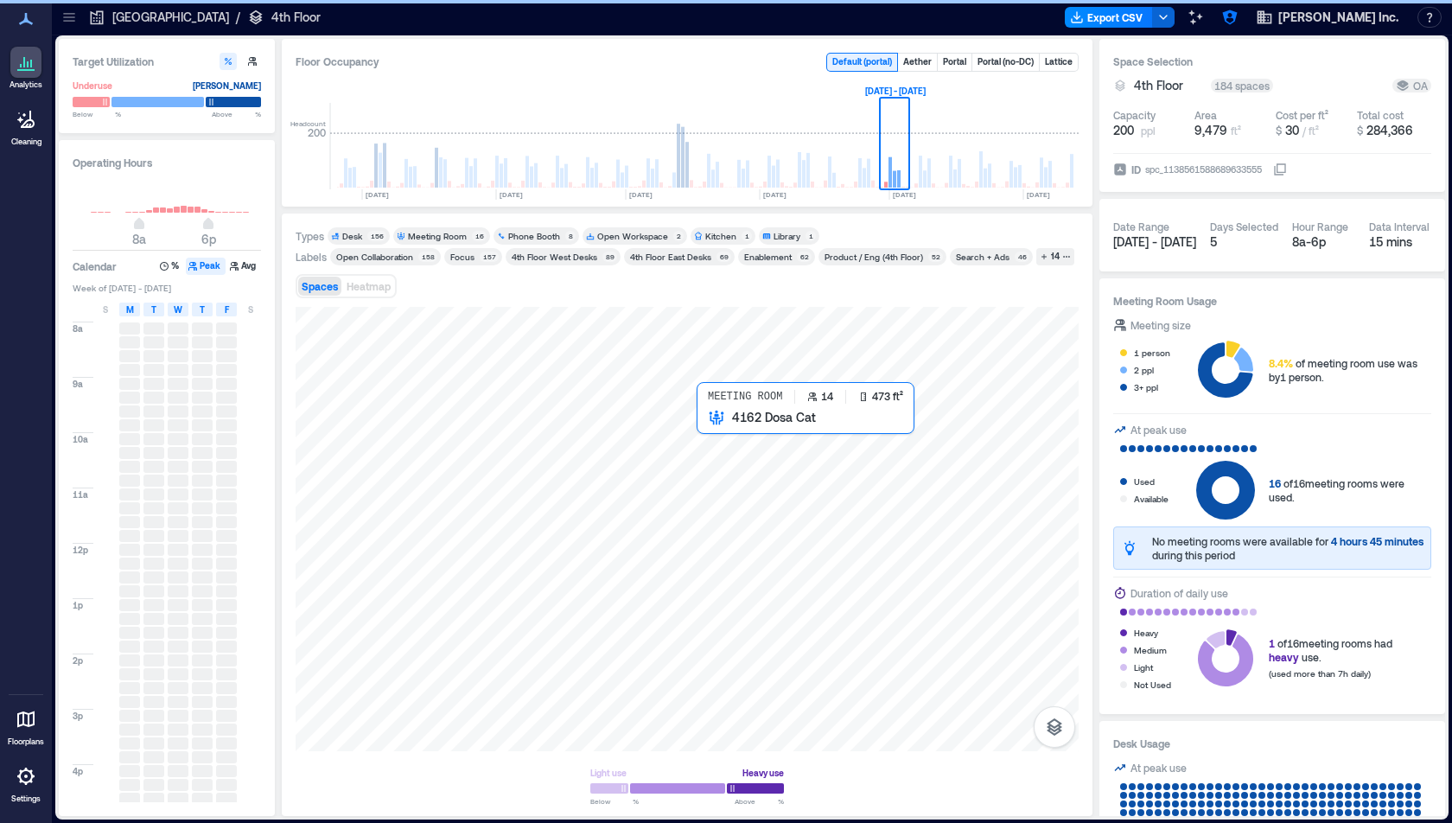
click at [683, 430] on div at bounding box center [687, 529] width 783 height 444
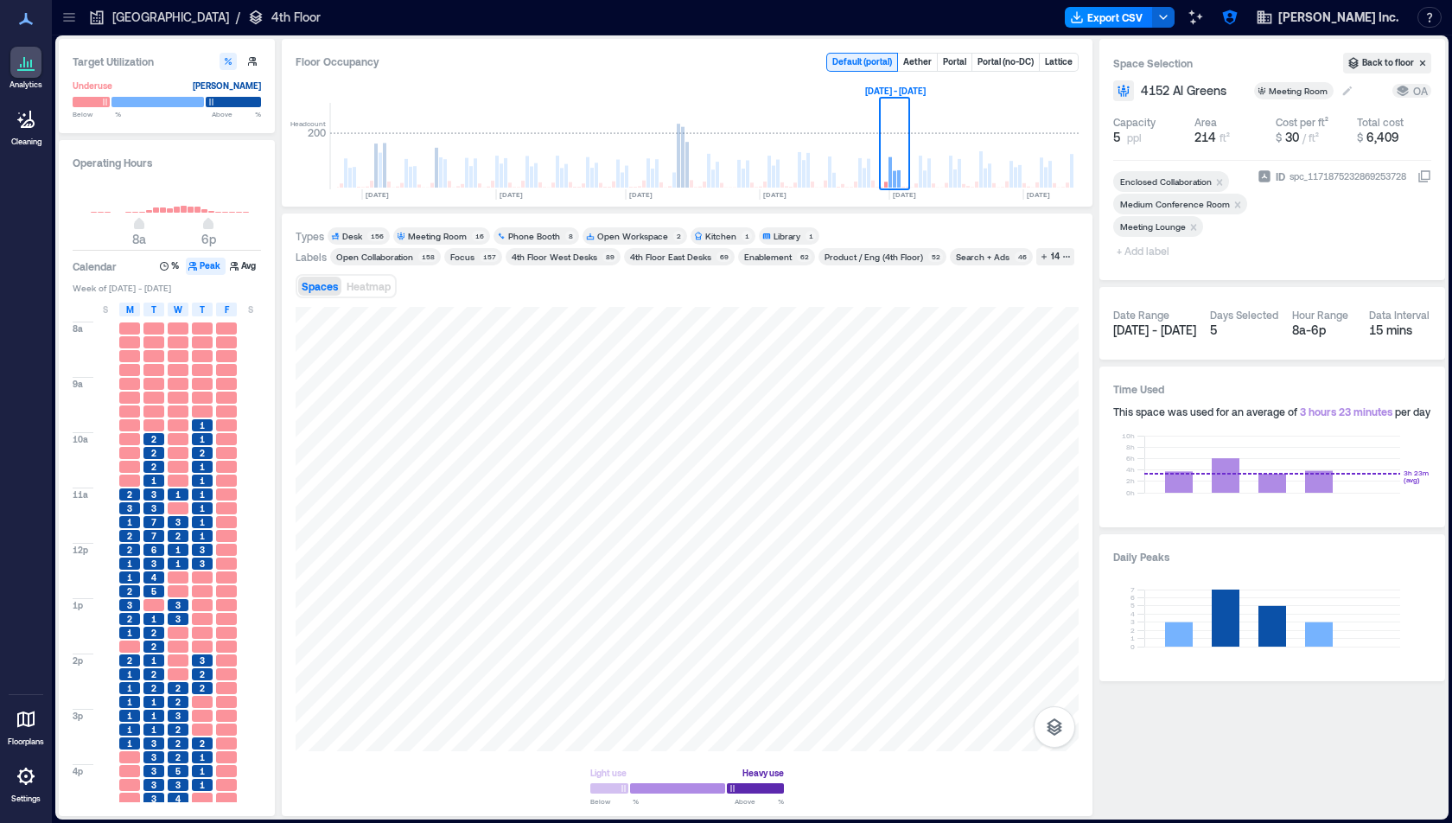
click at [1275, 82] on div "Meeting Room" at bounding box center [1295, 90] width 80 height 17
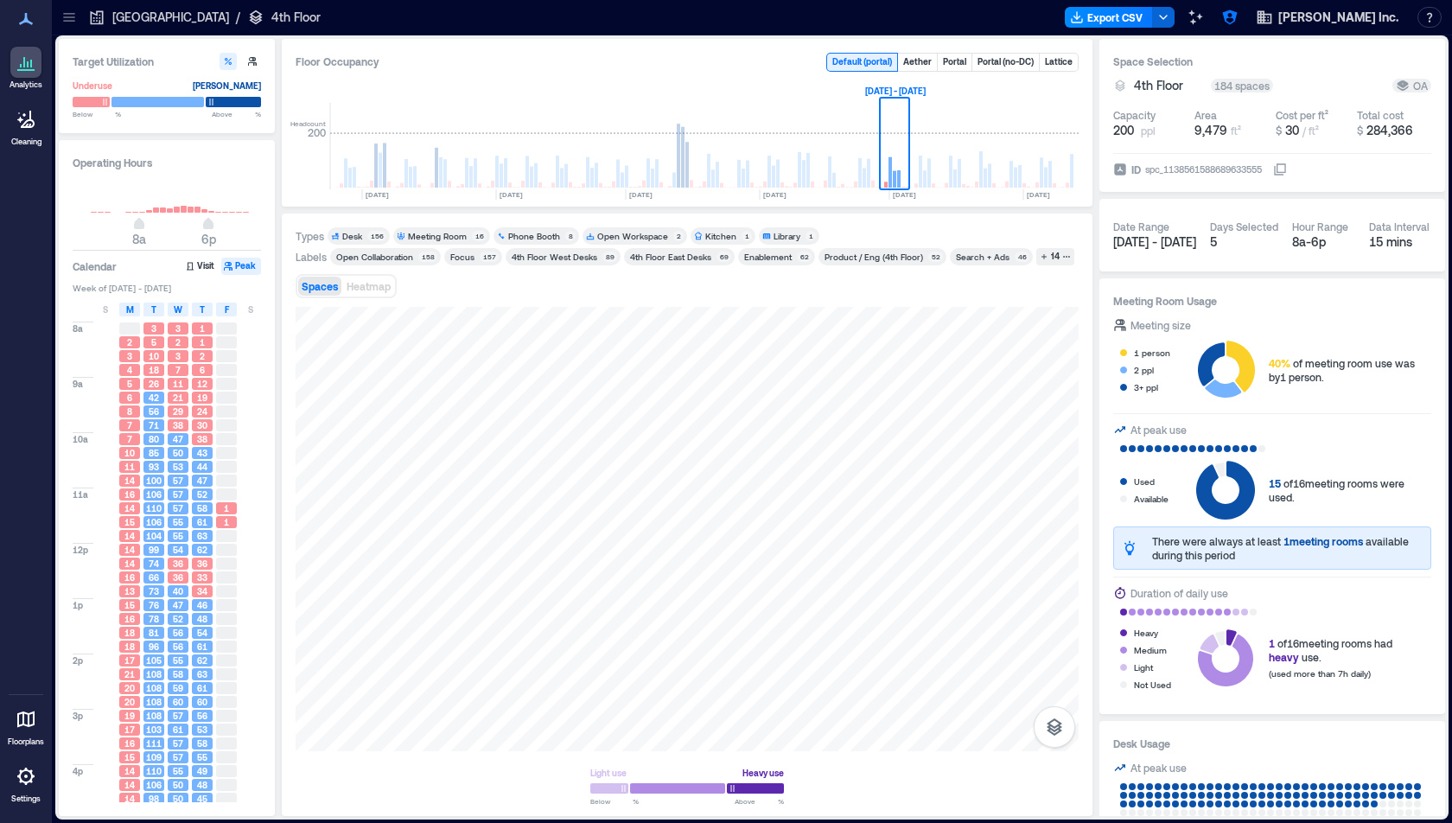
click at [428, 234] on div "Meeting Room" at bounding box center [437, 236] width 59 height 12
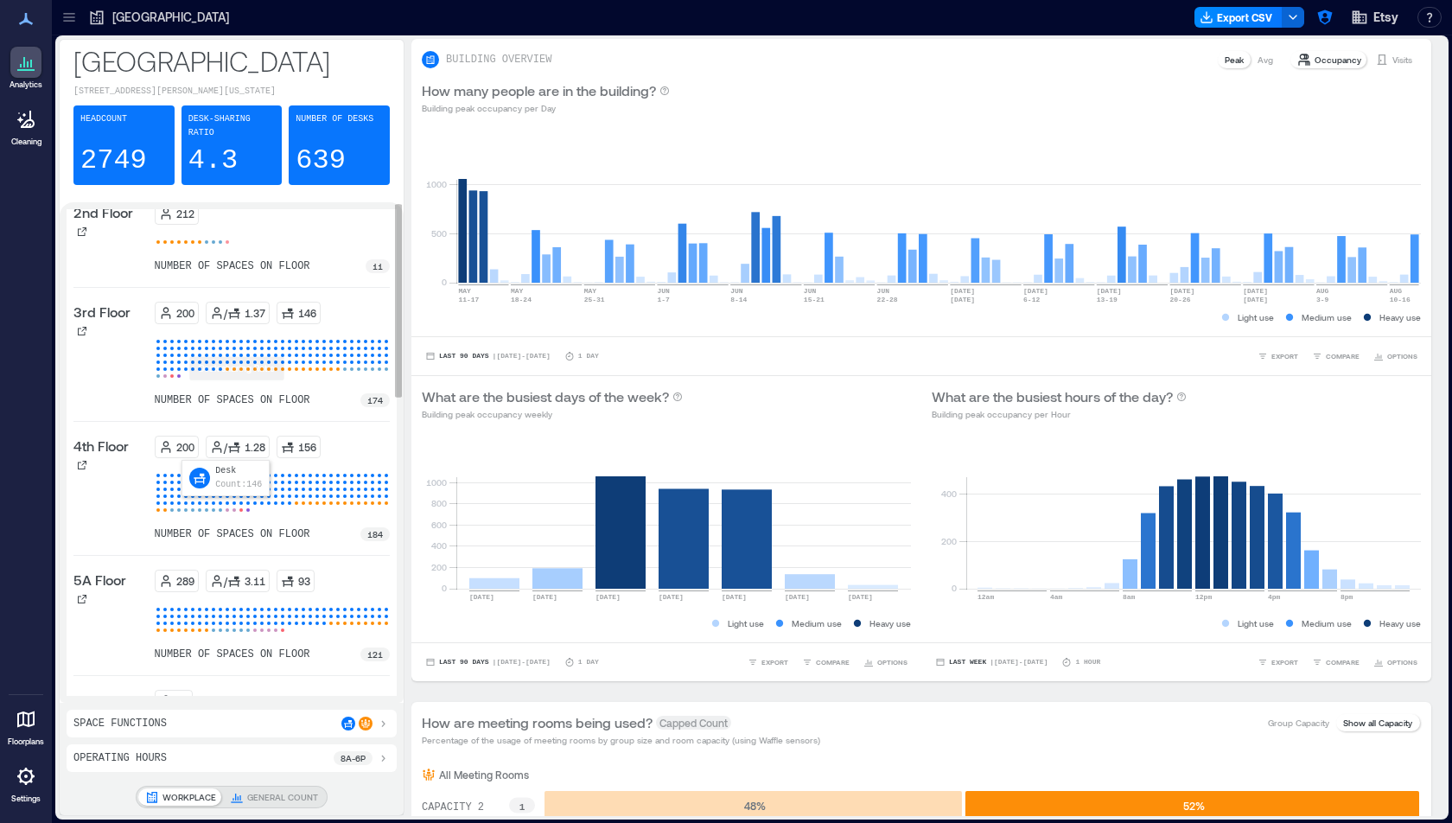
scroll to position [110, 0]
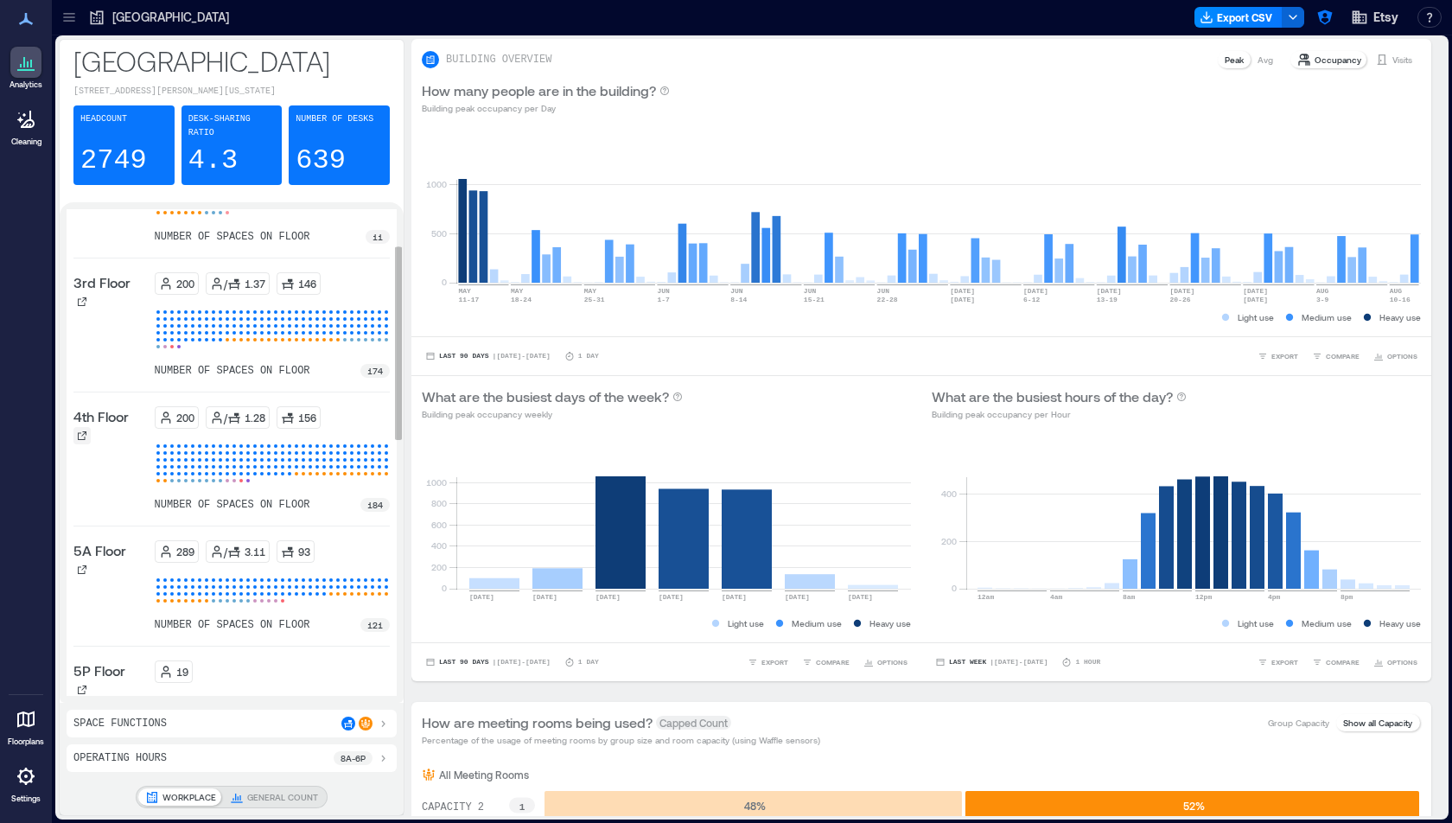
click at [80, 437] on div at bounding box center [81, 435] width 17 height 17
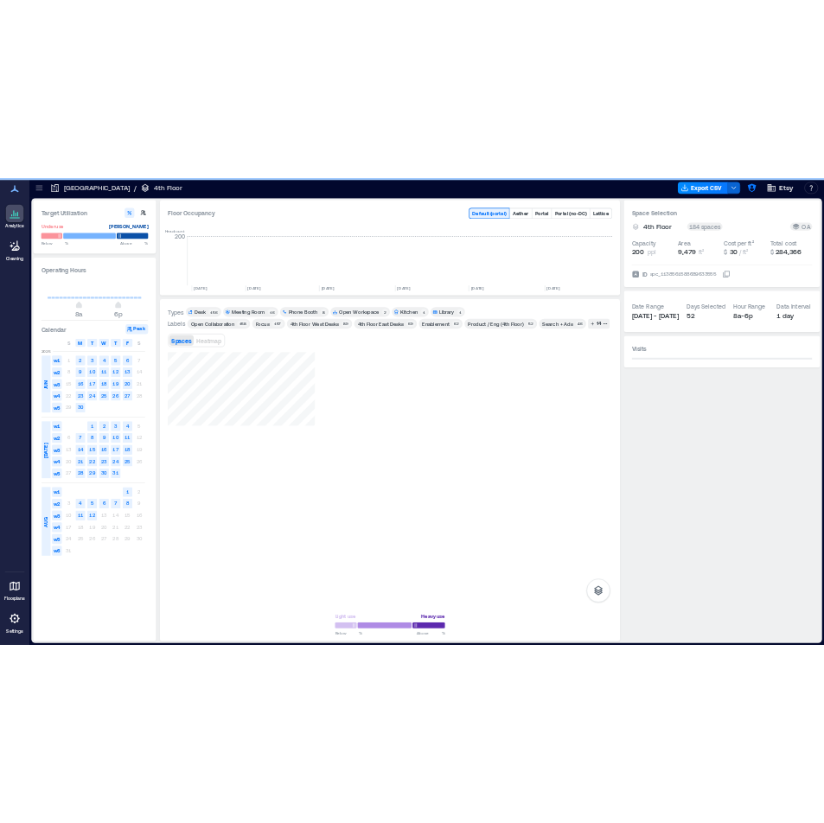
scroll to position [0, 2436]
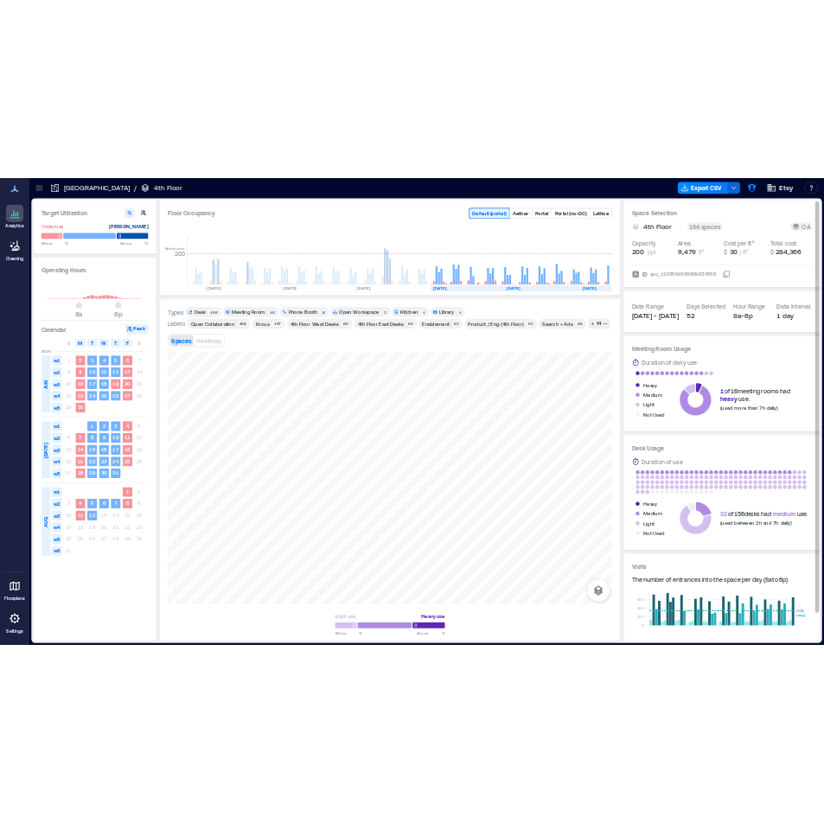
scroll to position [0, 2982]
